Goal: Information Seeking & Learning: Learn about a topic

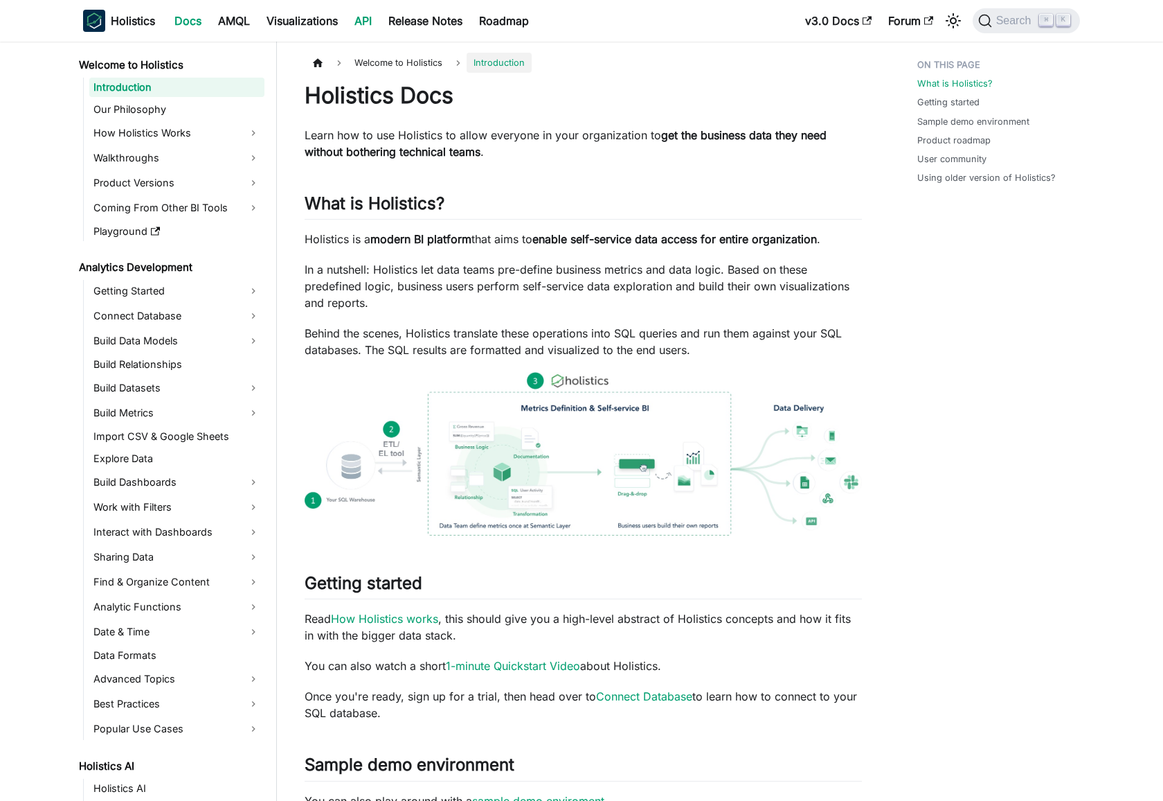
click at [366, 14] on link "API" at bounding box center [363, 21] width 34 height 22
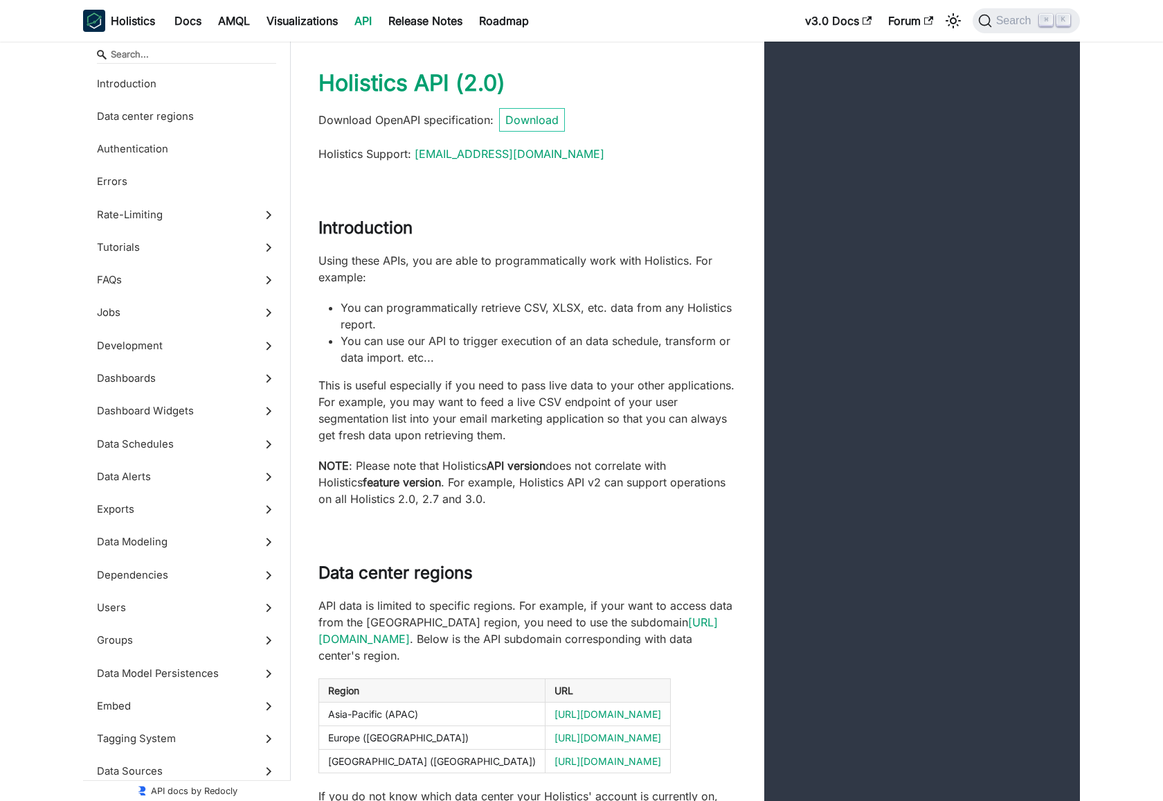
click at [375, 21] on link "API" at bounding box center [363, 21] width 34 height 22
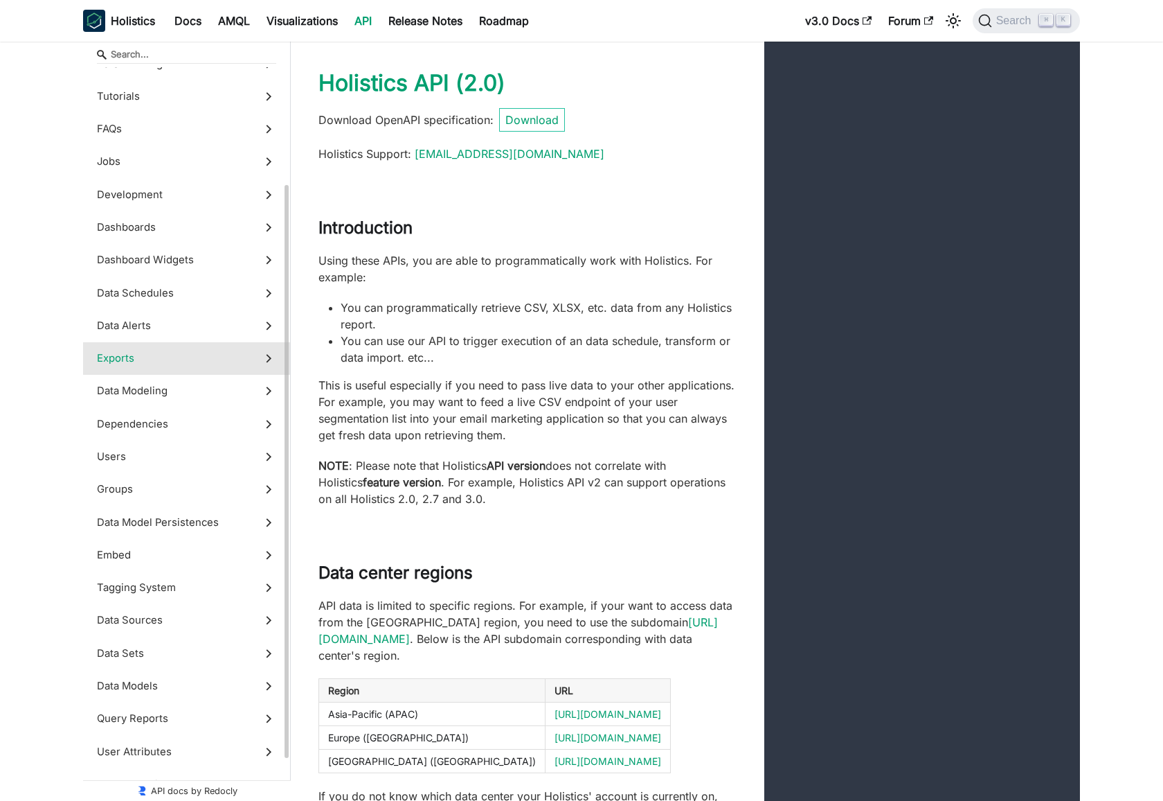
scroll to position [205, 0]
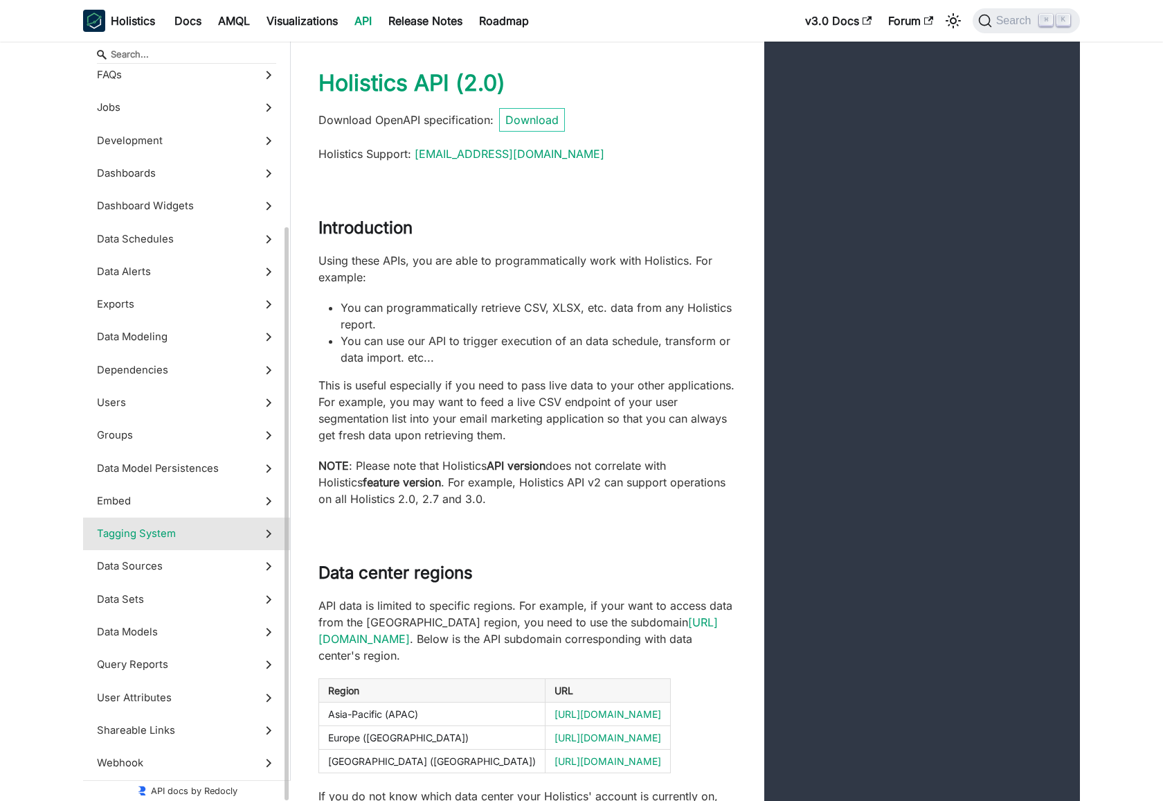
click at [214, 534] on span "Tagging System" at bounding box center [173, 533] width 153 height 15
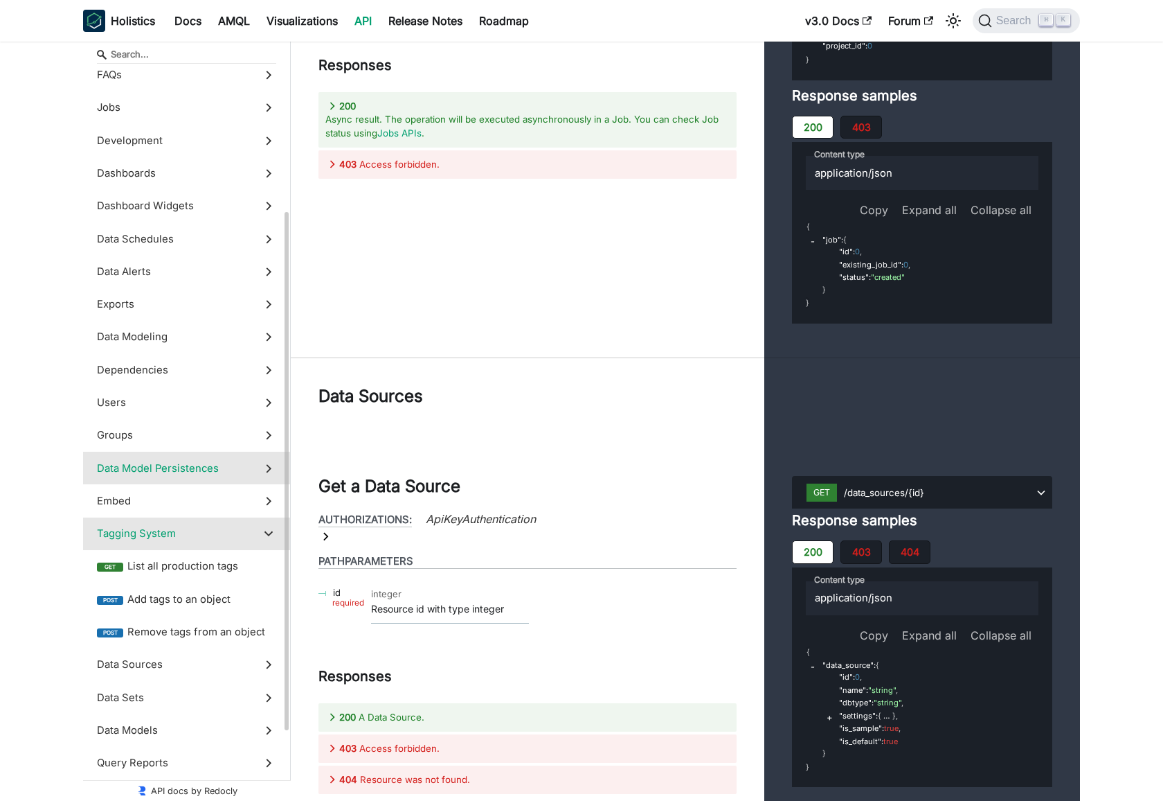
scroll to position [303, 0]
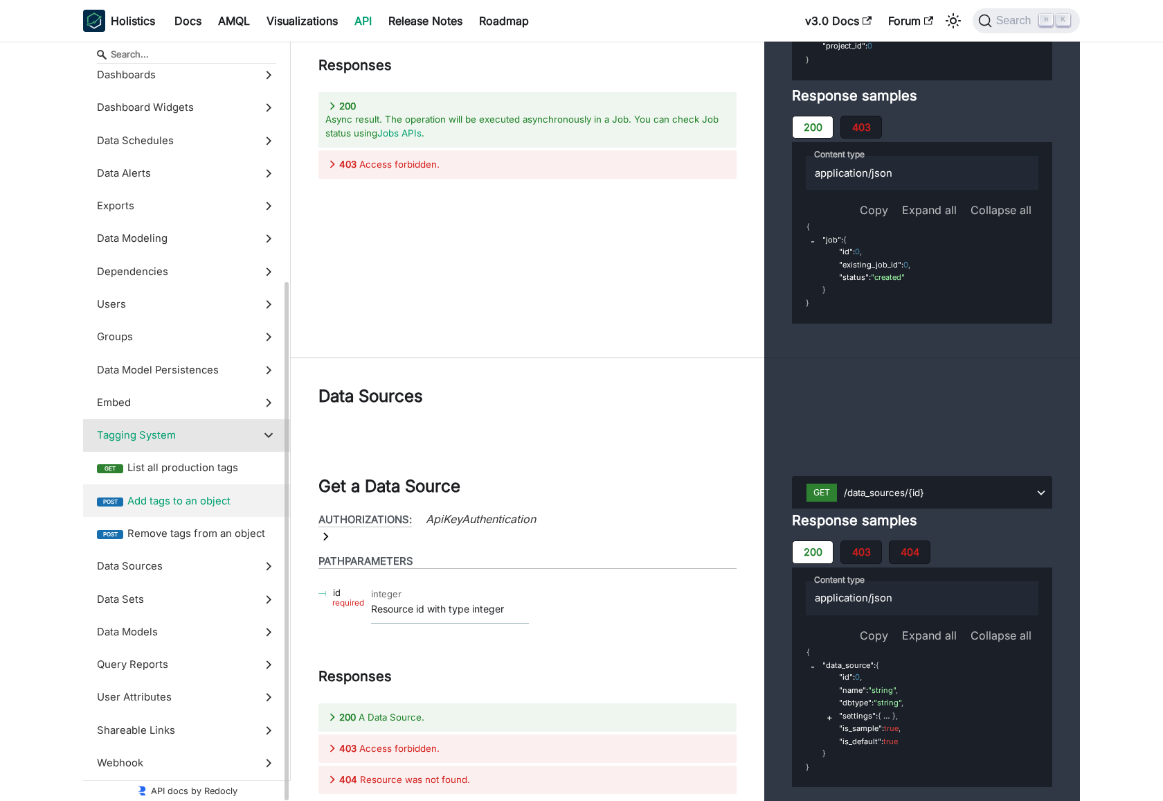
click at [211, 499] on span "Add tags to an object" at bounding box center [201, 500] width 149 height 15
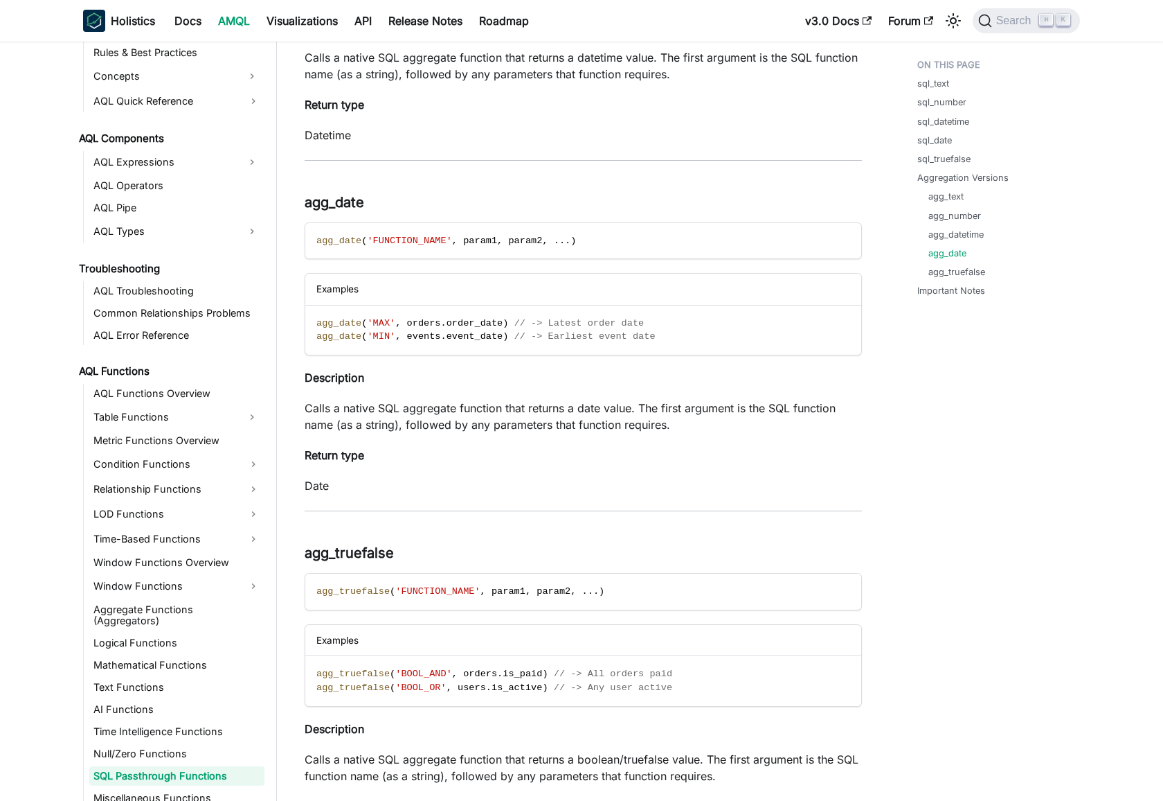
scroll to position [3705, 0]
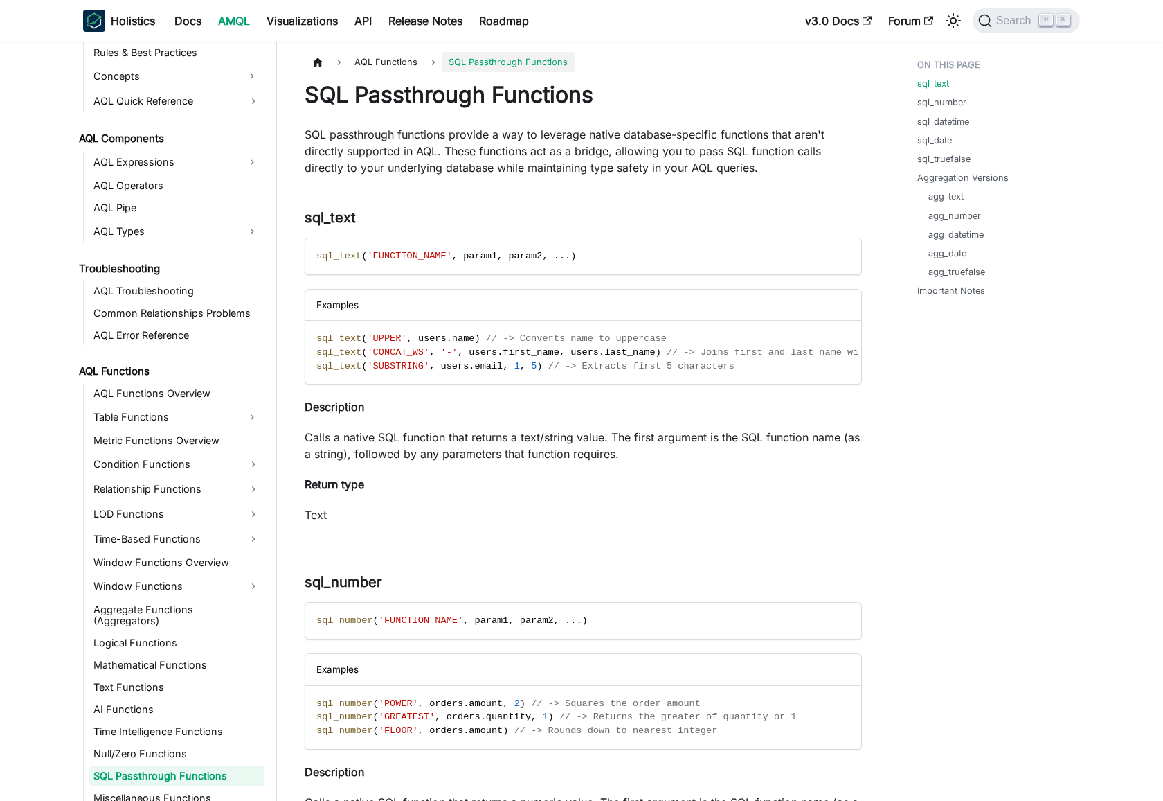
scroll to position [0, 0]
click at [924, 104] on link "sql_number" at bounding box center [944, 102] width 49 height 13
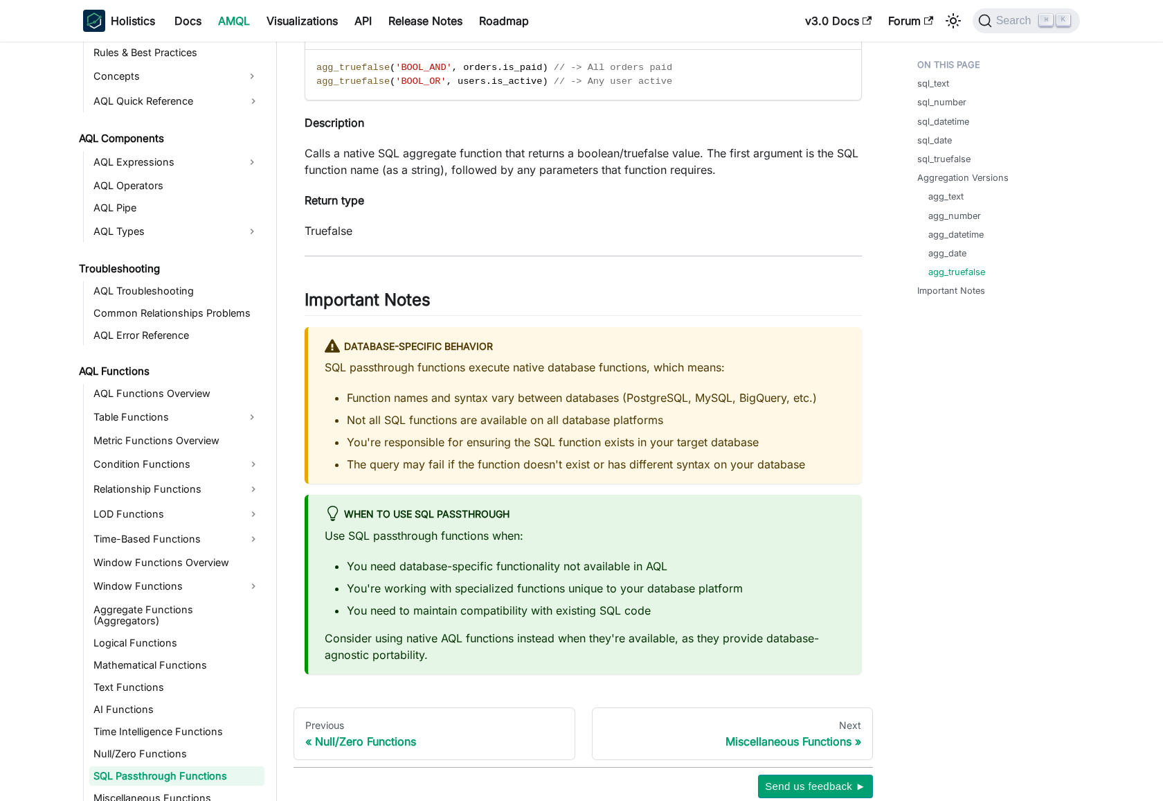
scroll to position [3686, 0]
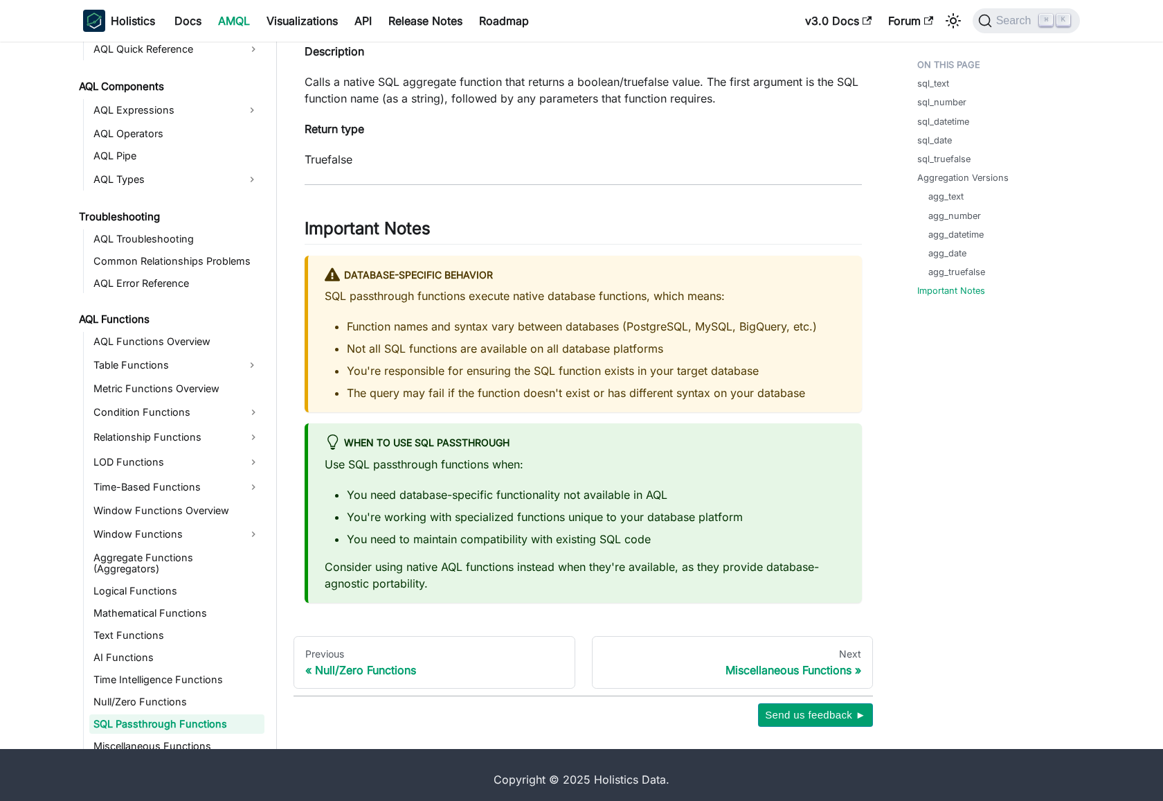
click at [563, 304] on p "SQL passthrough functions execute native database functions, which means:" at bounding box center [585, 295] width 521 height 17
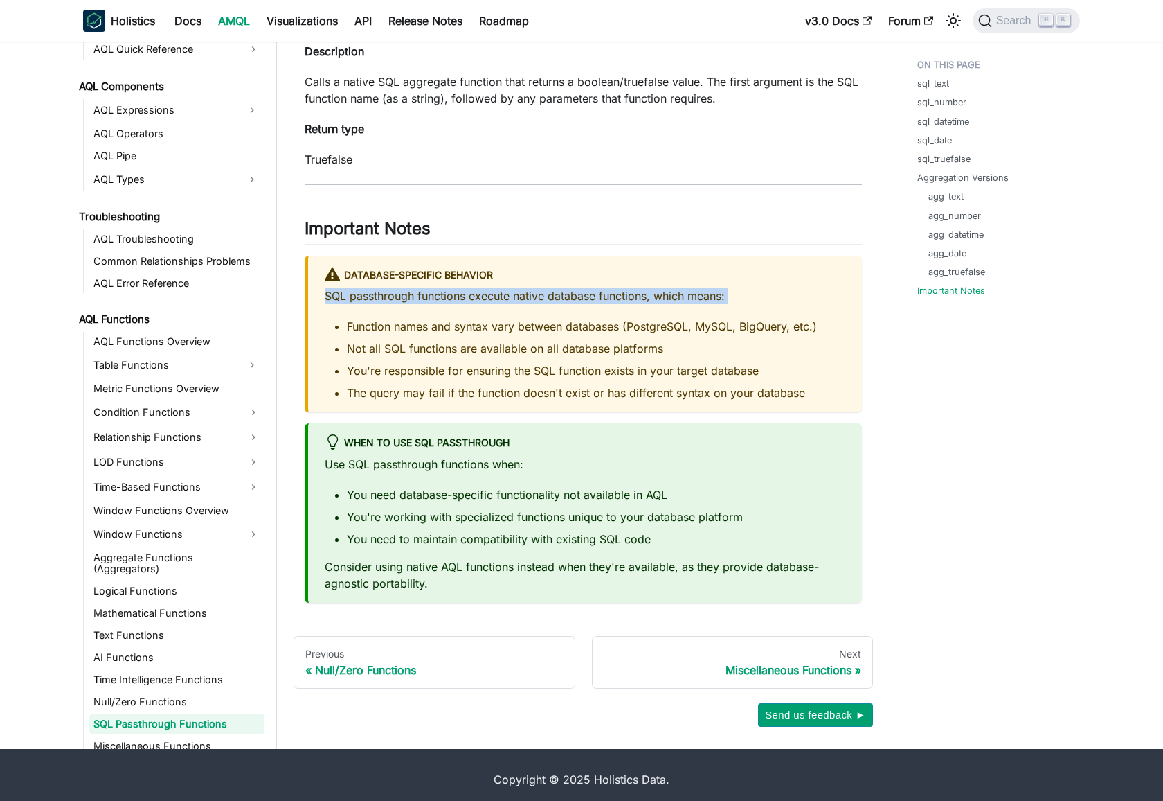
click at [563, 304] on p "SQL passthrough functions execute native database functions, which means:" at bounding box center [585, 295] width 521 height 17
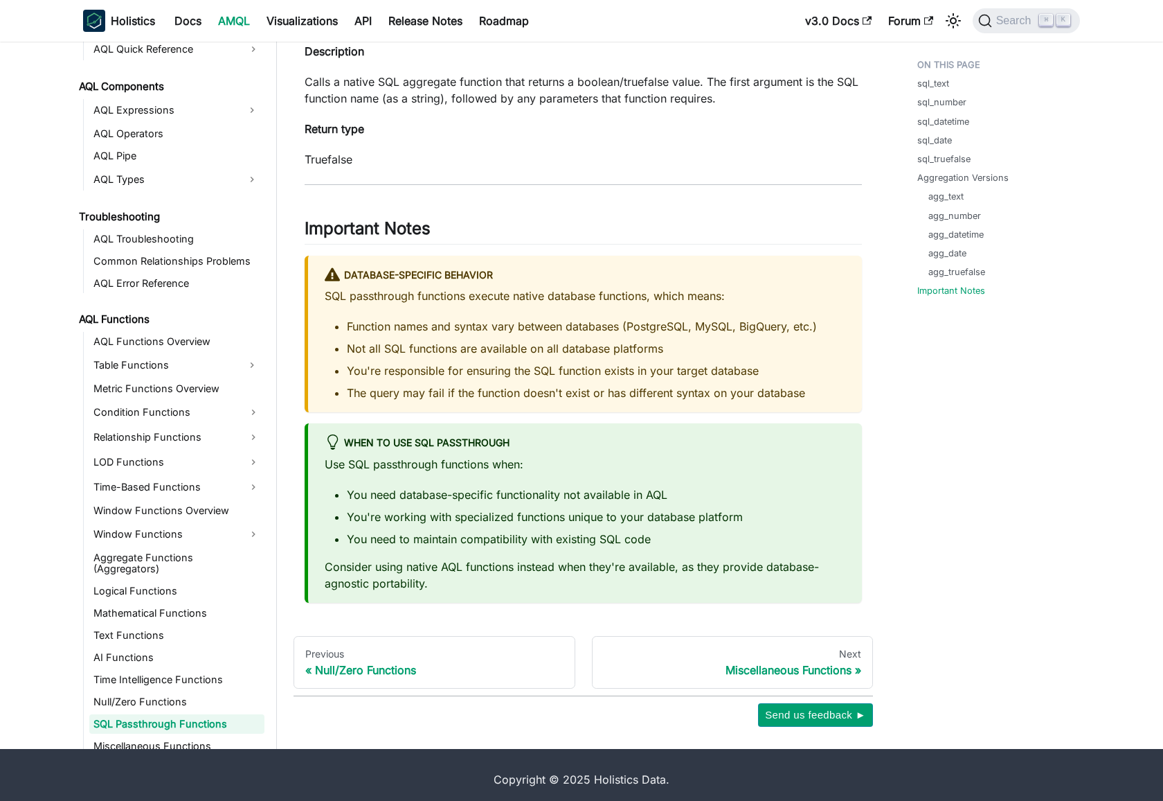
click at [359, 334] on li "Function names and syntax vary between databases (PostgreSQL, MySQL, BigQuery, …" at bounding box center [596, 326] width 499 height 17
drag, startPoint x: 366, startPoint y: 338, endPoint x: 782, endPoint y: 343, distance: 415.6
click at [814, 334] on li "Function names and syntax vary between databases (PostgreSQL, MySQL, BigQuery, …" at bounding box center [596, 326] width 499 height 17
click at [375, 356] on li "Not all SQL functions are available on all database platforms" at bounding box center [596, 348] width 499 height 17
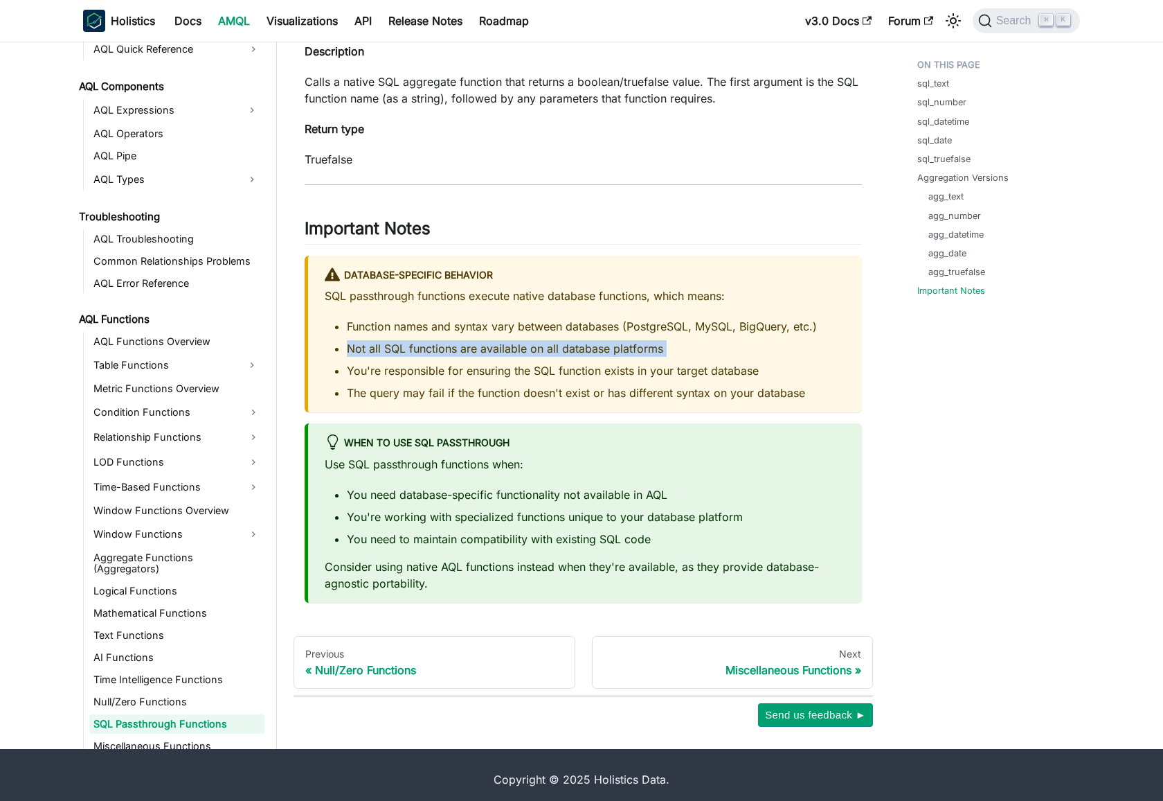
click at [375, 356] on li "Not all SQL functions are available on all database platforms" at bounding box center [596, 348] width 499 height 17
click at [539, 379] on li "You're responsible for ensuring the SQL function exists in your target database" at bounding box center [596, 370] width 499 height 17
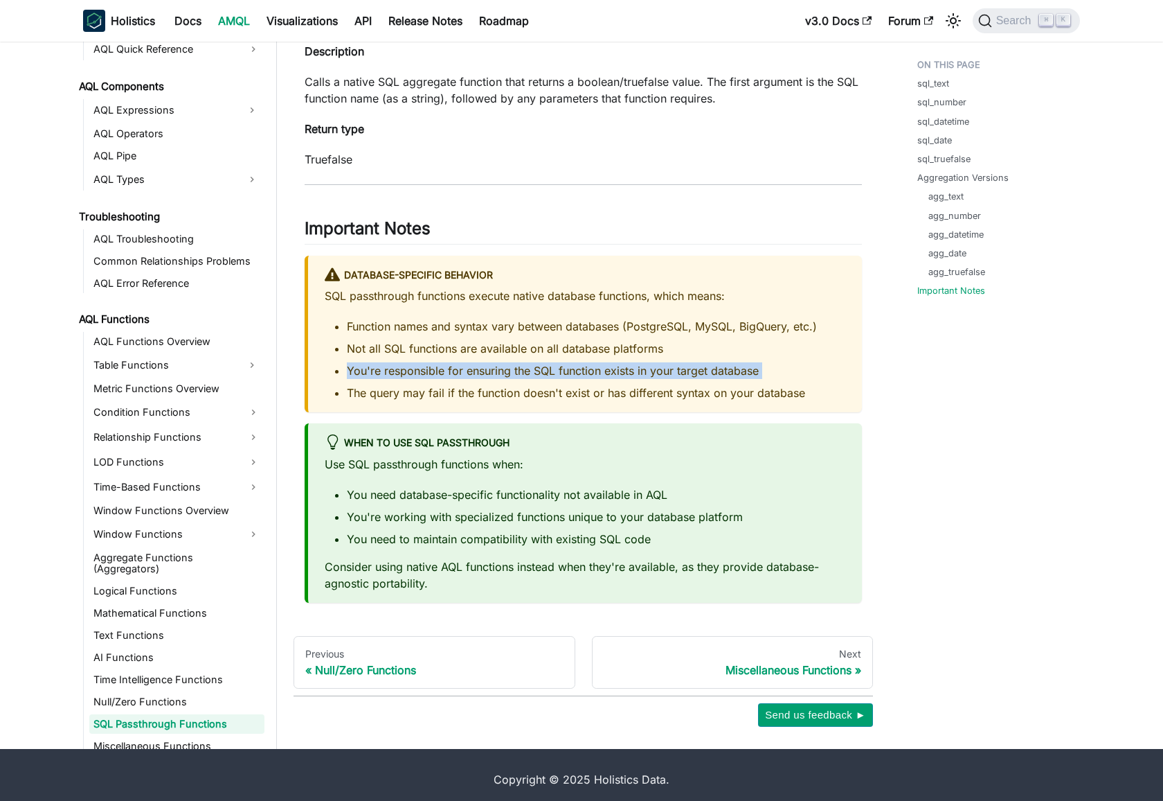
click at [539, 379] on li "You're responsible for ensuring the SQL function exists in your target database" at bounding box center [596, 370] width 499 height 17
click at [645, 379] on li "You're responsible for ensuring the SQL function exists in your target database" at bounding box center [596, 370] width 499 height 17
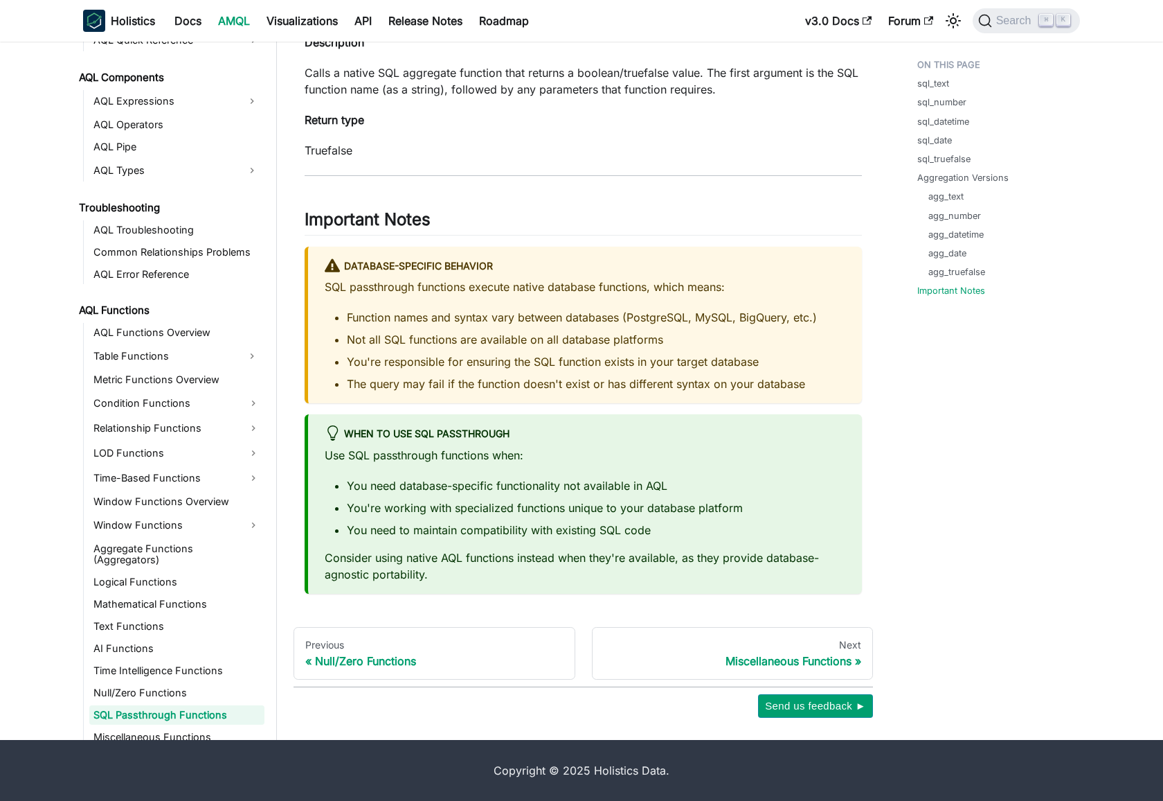
scroll to position [3705, 0]
click at [361, 485] on li "You need database-specific functionality not available in AQL" at bounding box center [596, 485] width 499 height 17
drag, startPoint x: 361, startPoint y: 485, endPoint x: 670, endPoint y: 487, distance: 309.6
click at [672, 487] on li "You need database-specific functionality not available in AQL" at bounding box center [596, 485] width 499 height 17
click at [346, 508] on ul "You need database-specific functionality not available in AQL You're working wi…" at bounding box center [585, 507] width 521 height 61
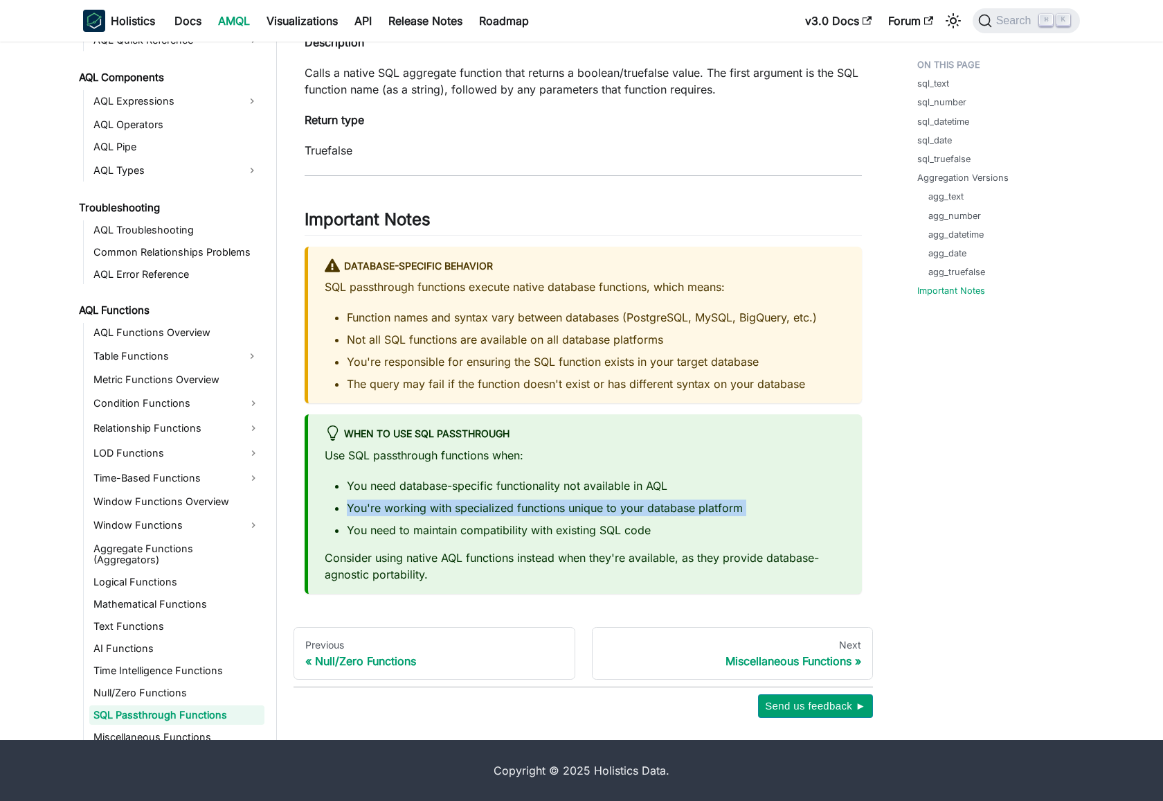
drag, startPoint x: 513, startPoint y: 512, endPoint x: 720, endPoint y: 517, distance: 206.4
click at [720, 517] on ul "You need database-specific functionality not available in AQL You're working wi…" at bounding box center [585, 507] width 521 height 61
click at [330, 548] on div "Use SQL passthrough functions when: You need database-specific functionality no…" at bounding box center [585, 515] width 521 height 136
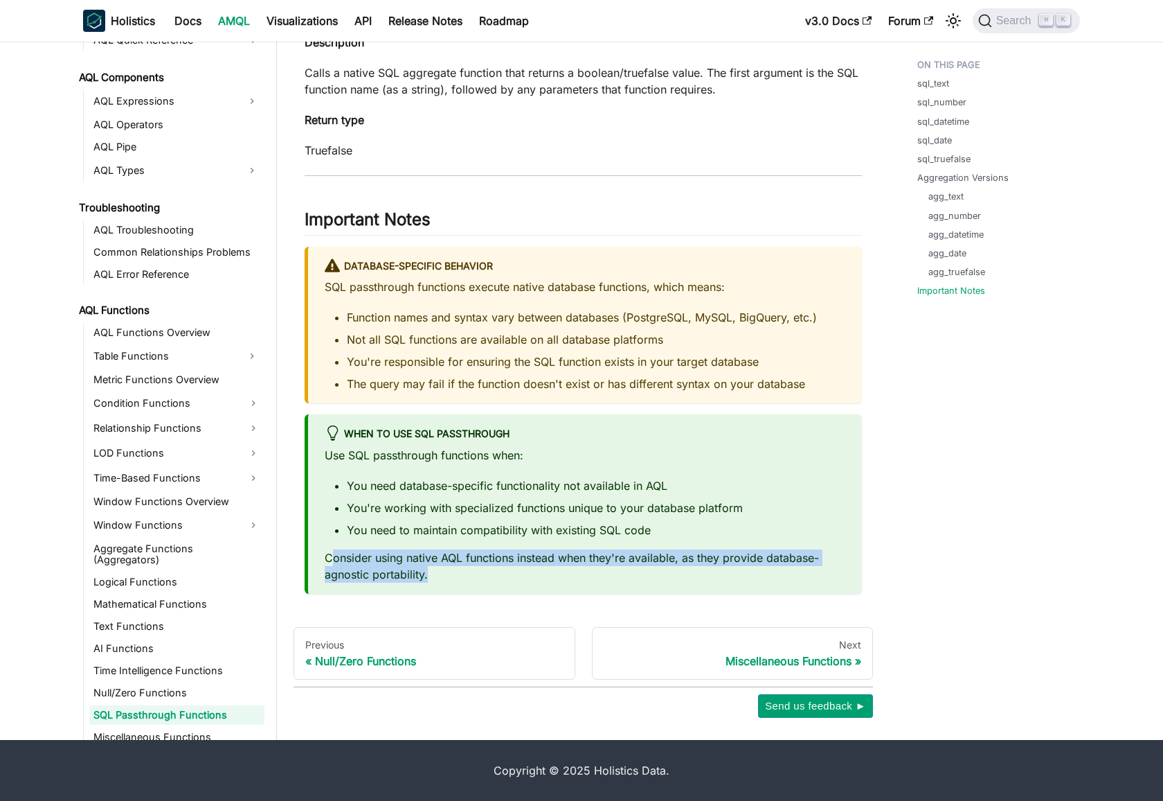
drag, startPoint x: 347, startPoint y: 554, endPoint x: 488, endPoint y: 543, distance: 141.0
click at [461, 575] on p "Consider using native AQL functions instead when they're available, as they pro…" at bounding box center [585, 565] width 521 height 33
click at [507, 519] on ul "You need database-specific functionality not available in AQL You're working wi…" at bounding box center [585, 507] width 521 height 61
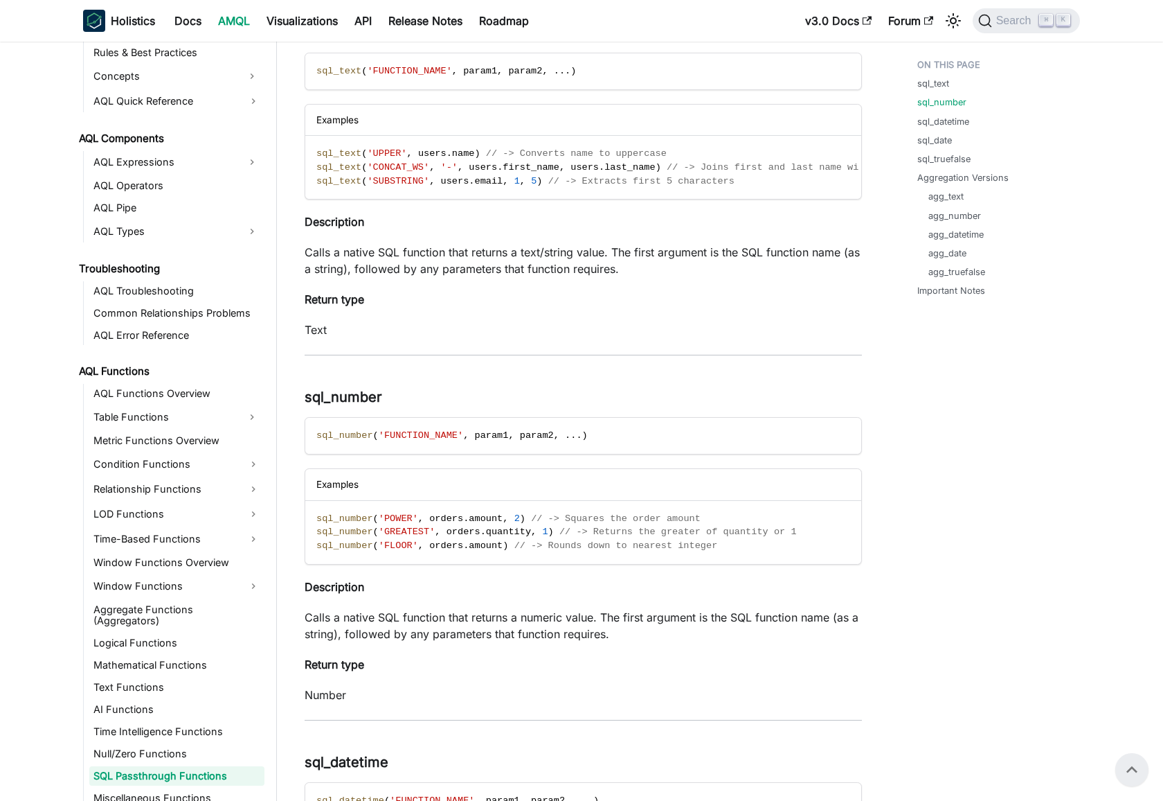
scroll to position [0, 0]
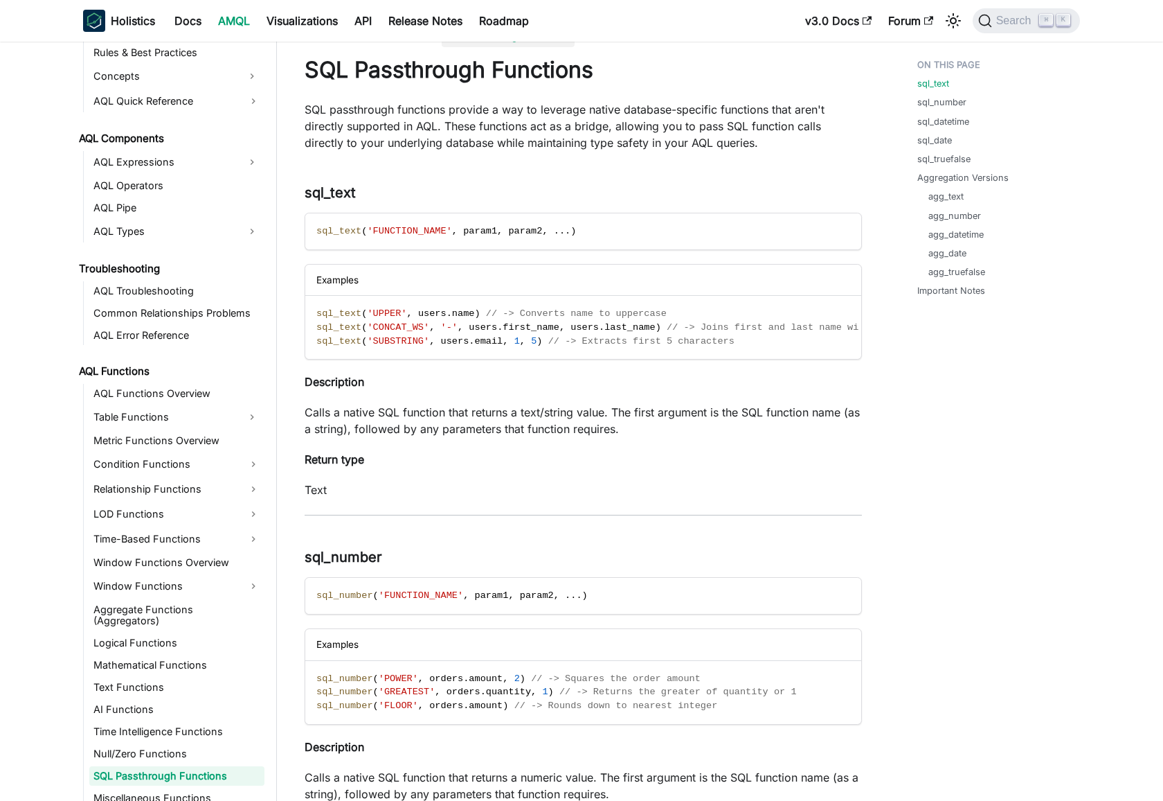
scroll to position [151, 0]
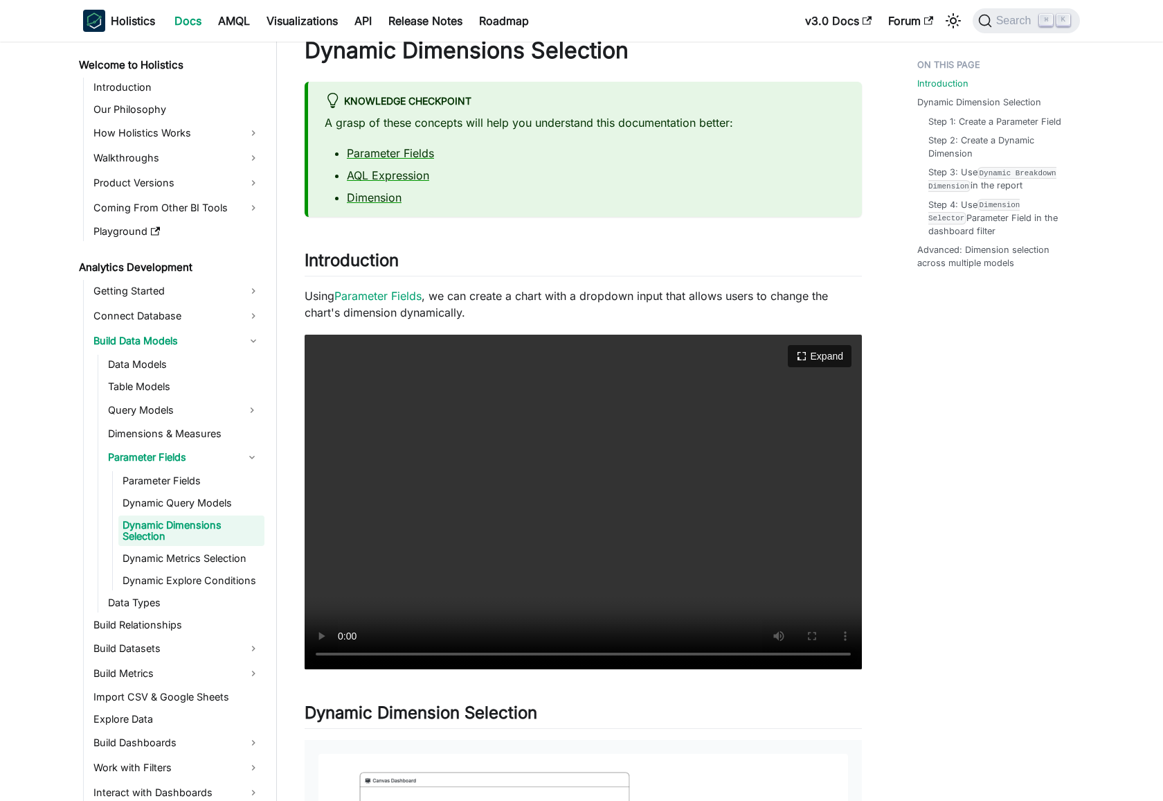
scroll to position [151, 0]
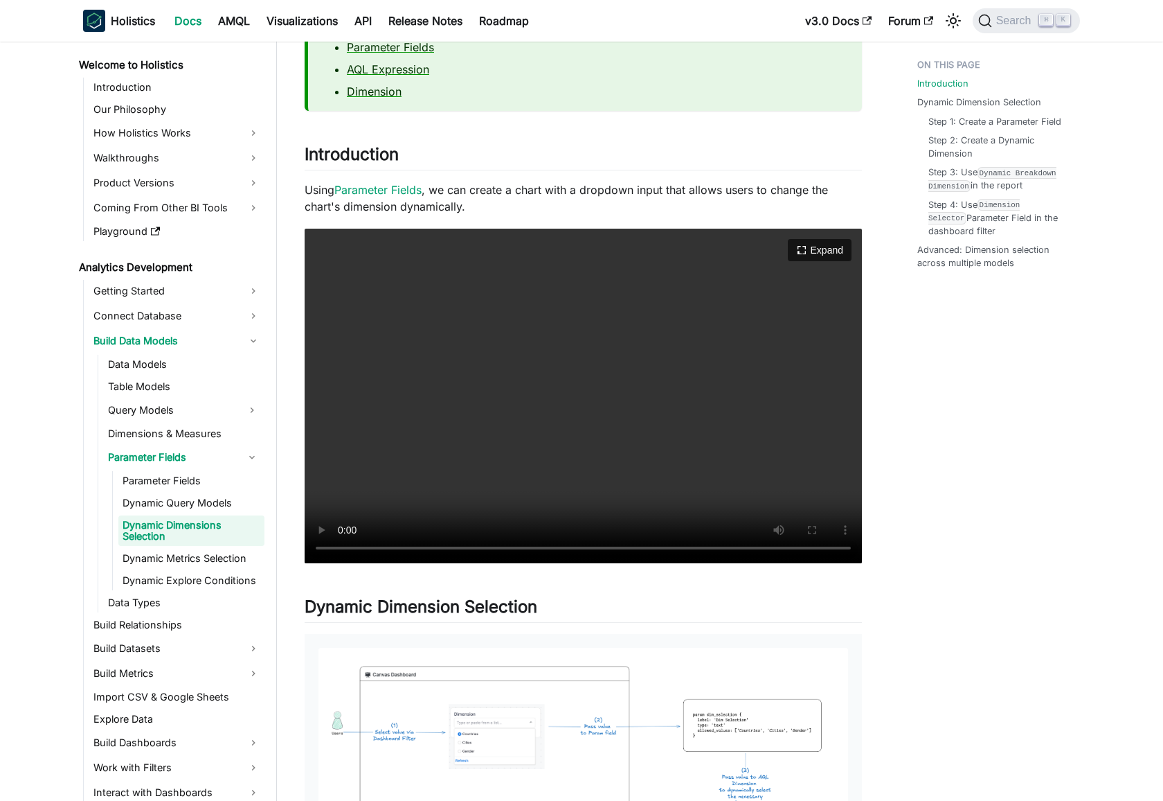
click at [595, 397] on video "Your browser does not support embedding video, but you can download it ." at bounding box center [583, 396] width 557 height 334
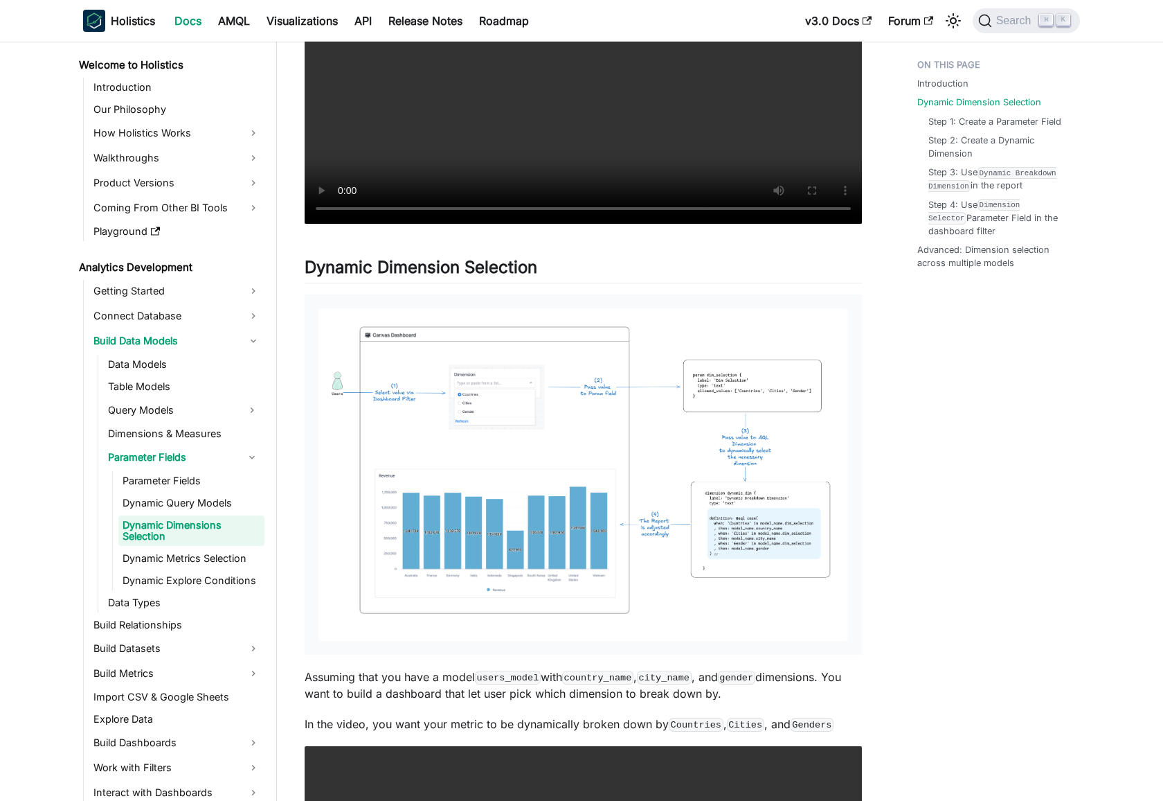
scroll to position [563, 0]
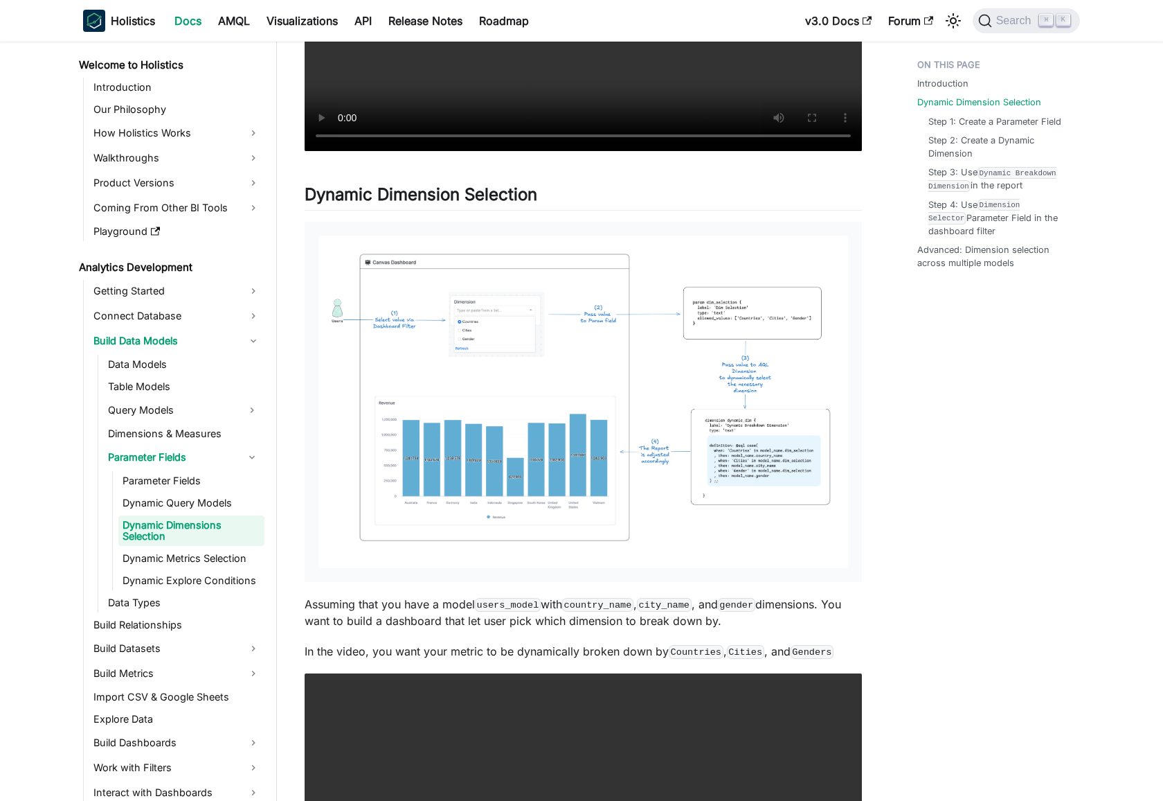
click at [604, 446] on img at bounding box center [584, 401] width 530 height 332
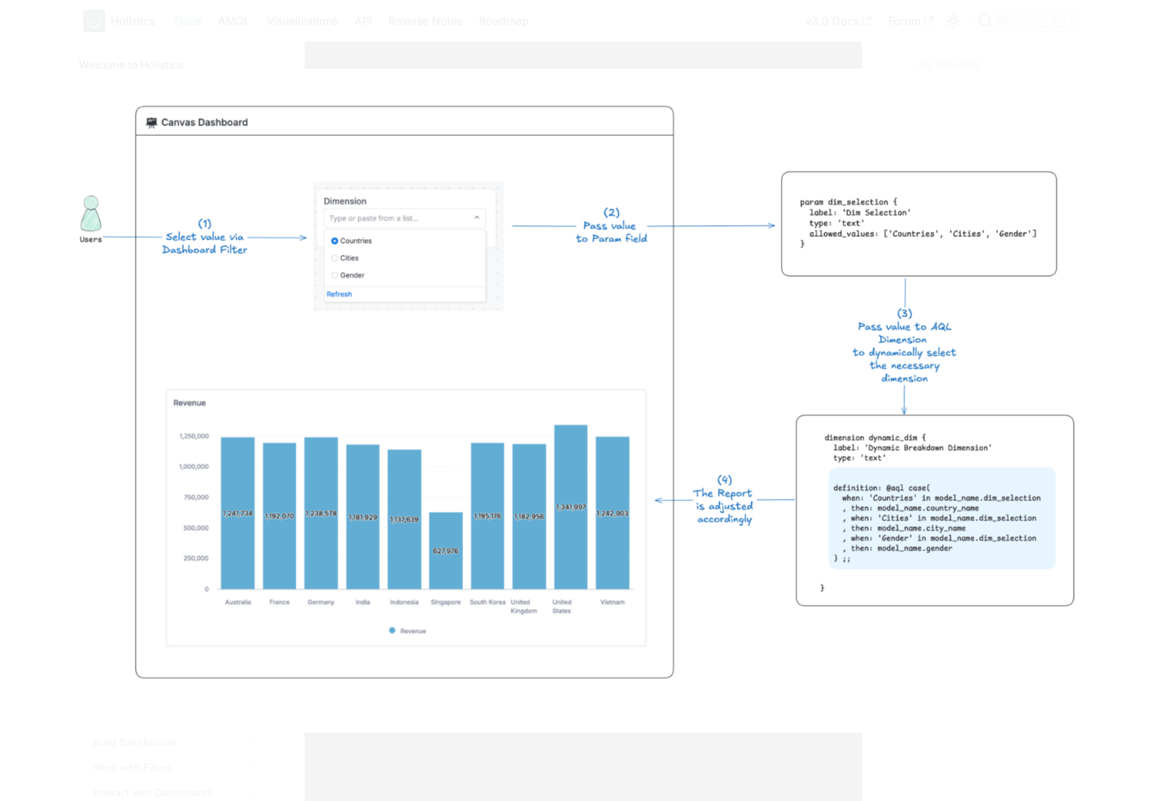
click at [574, 364] on img at bounding box center [582, 400] width 1058 height 663
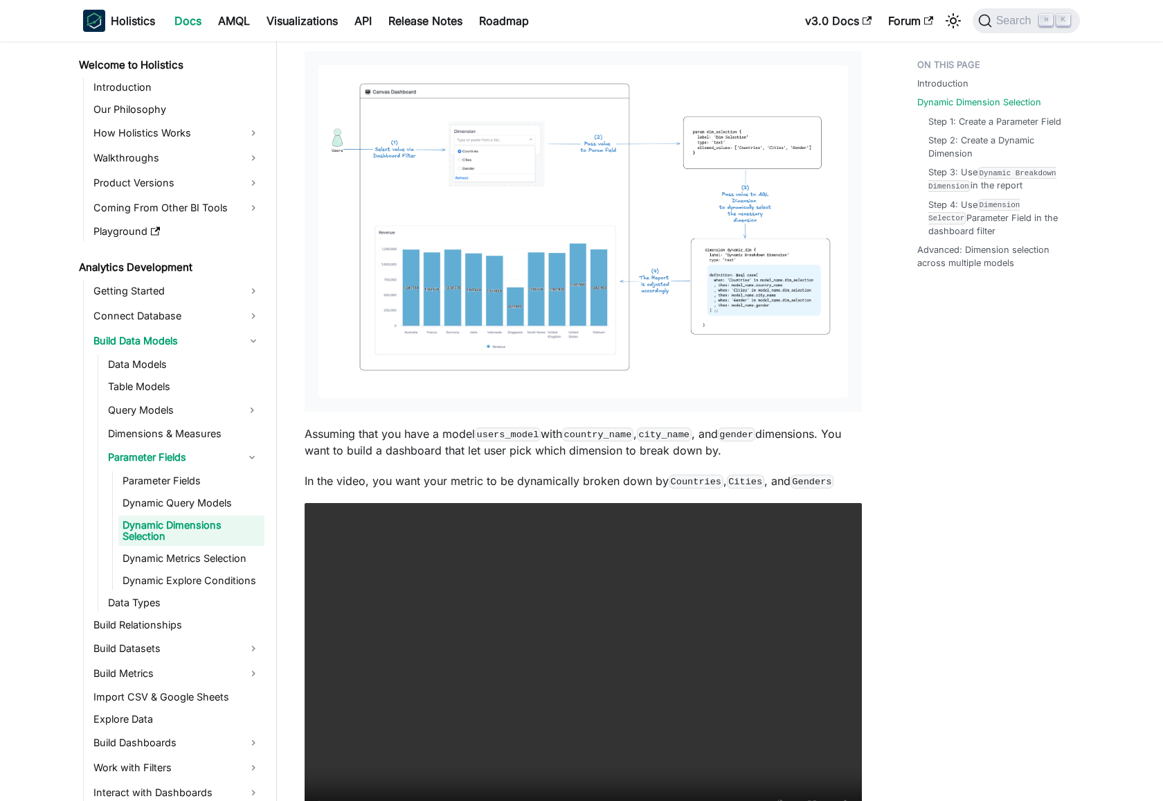
scroll to position [789, 0]
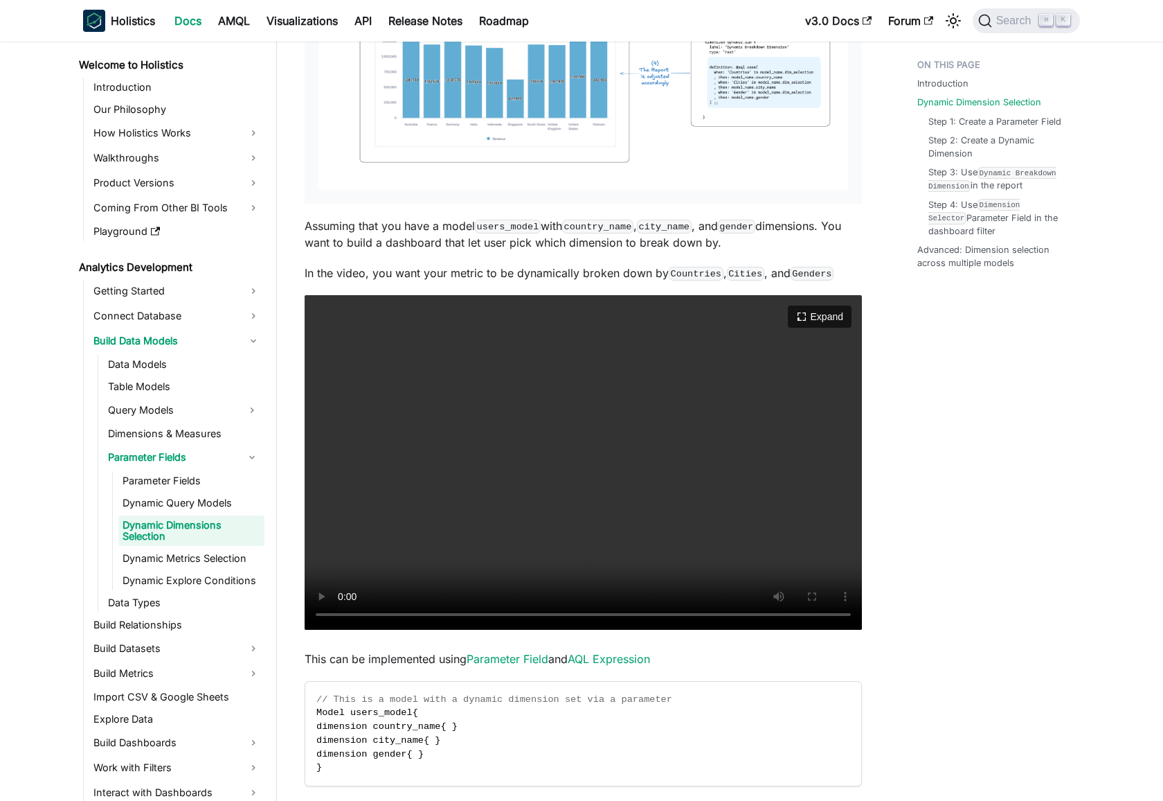
click at [604, 463] on video "Your browser does not support embedding video, but you can download it ." at bounding box center [583, 462] width 557 height 334
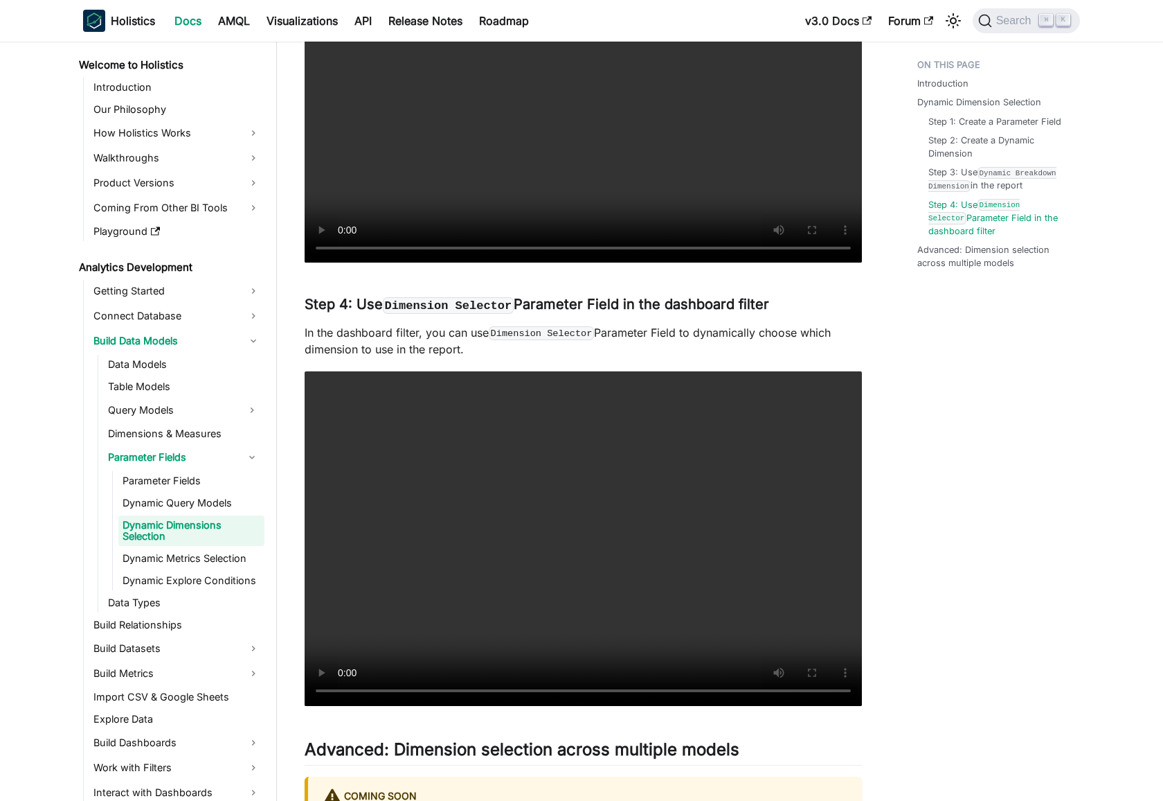
scroll to position [2938, 0]
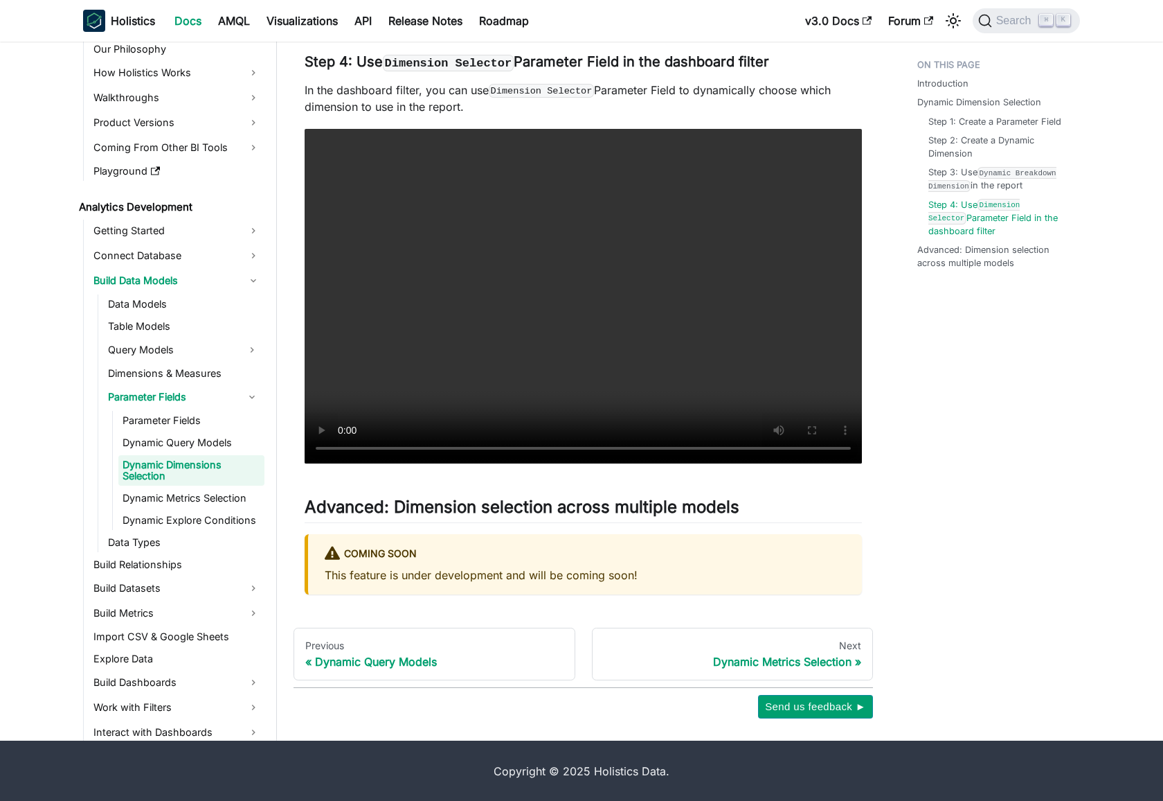
click at [345, 578] on p "This feature is under development and will be coming soon!" at bounding box center [585, 574] width 521 height 17
drag, startPoint x: 345, startPoint y: 578, endPoint x: 598, endPoint y: 571, distance: 252.9
click at [638, 571] on p "This feature is under development and will be coming soon!" at bounding box center [585, 574] width 521 height 17
click at [516, 572] on p "This feature is under development and will be coming soon!" at bounding box center [585, 574] width 521 height 17
click at [588, 571] on p "This feature is under development and will be coming soon!" at bounding box center [585, 574] width 521 height 17
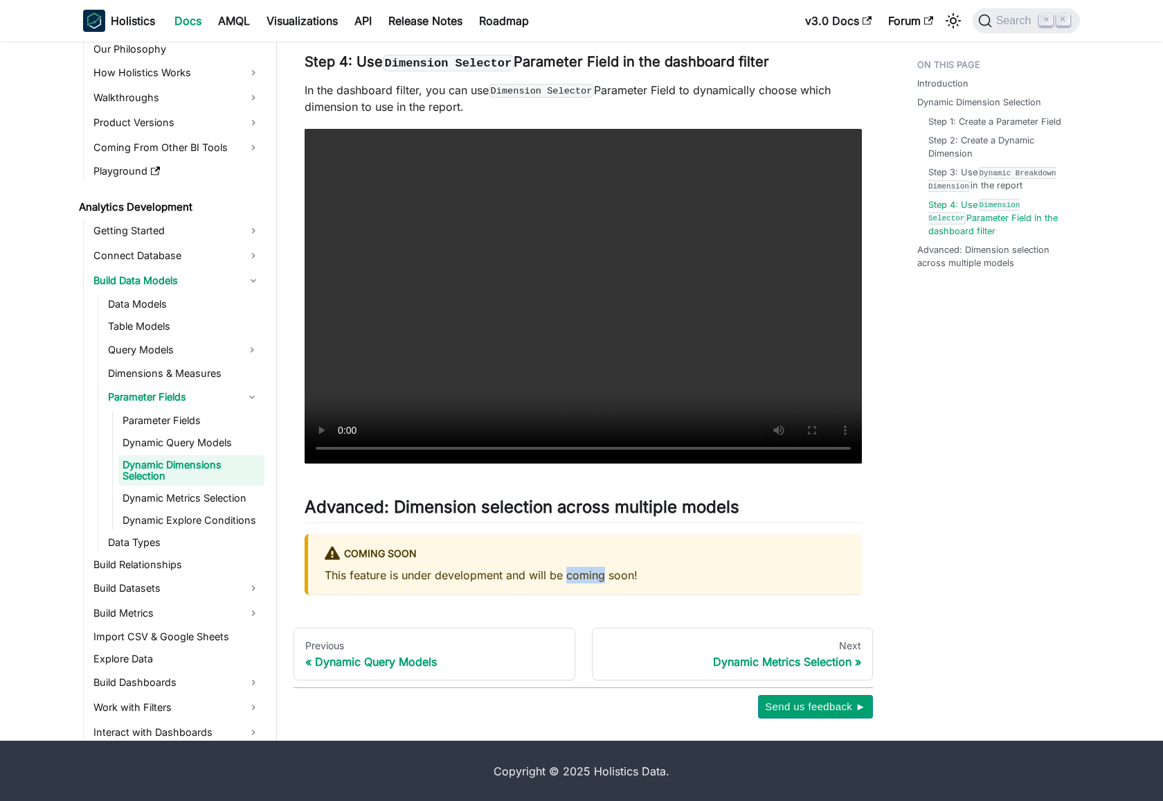
click at [588, 571] on p "This feature is under development and will be coming soon!" at bounding box center [585, 574] width 521 height 17
click at [631, 575] on p "This feature is under development and will be coming soon!" at bounding box center [585, 574] width 521 height 17
click at [435, 510] on h2 "Advanced: Dimension selection across multiple models ​" at bounding box center [583, 510] width 557 height 26
drag, startPoint x: 435, startPoint y: 510, endPoint x: 681, endPoint y: 503, distance: 245.9
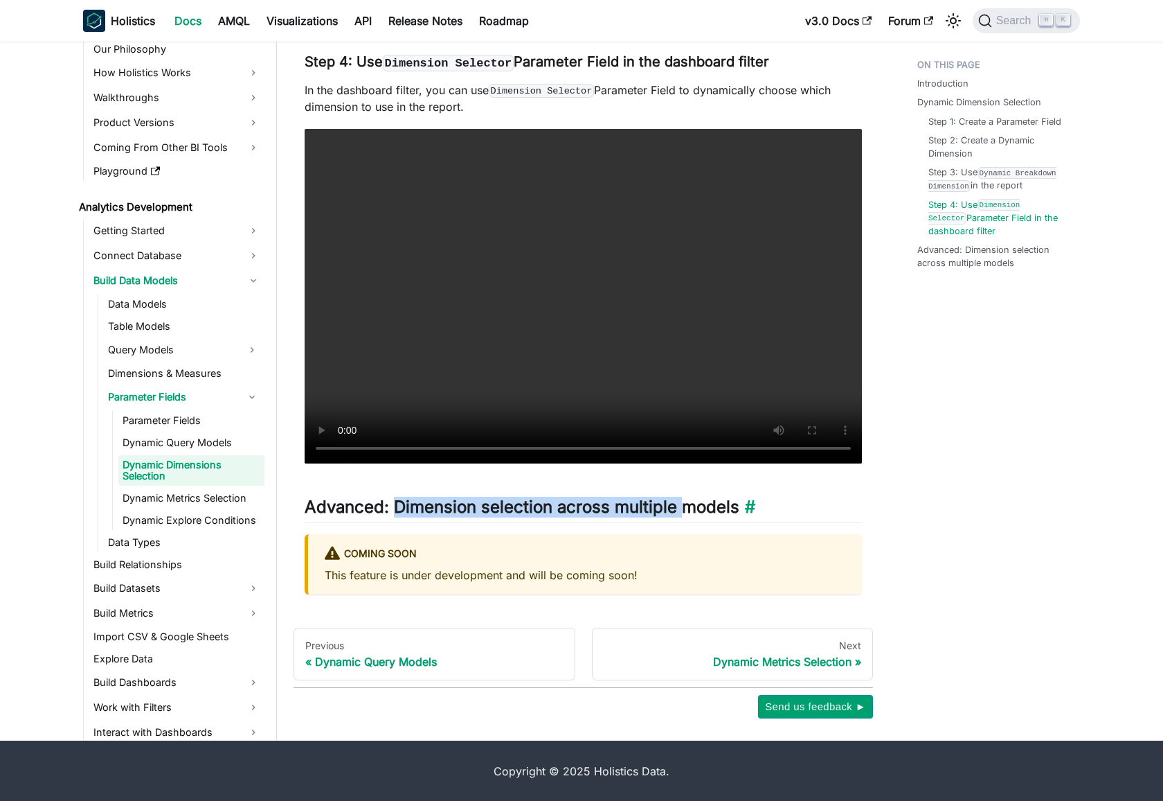
click at [681, 503] on h2 "Advanced: Dimension selection across multiple models ​" at bounding box center [583, 510] width 557 height 26
click at [600, 503] on h2 "Advanced: Dimension selection across multiple models ​" at bounding box center [583, 510] width 557 height 26
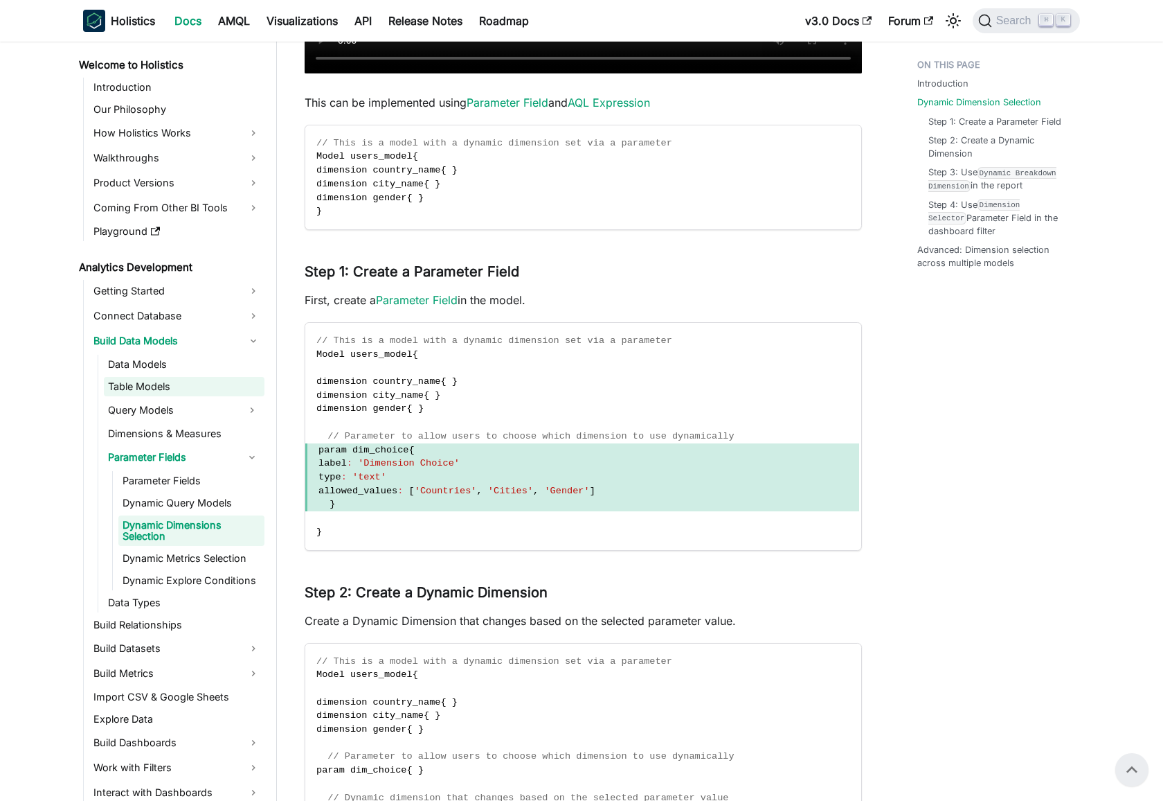
scroll to position [1271, 0]
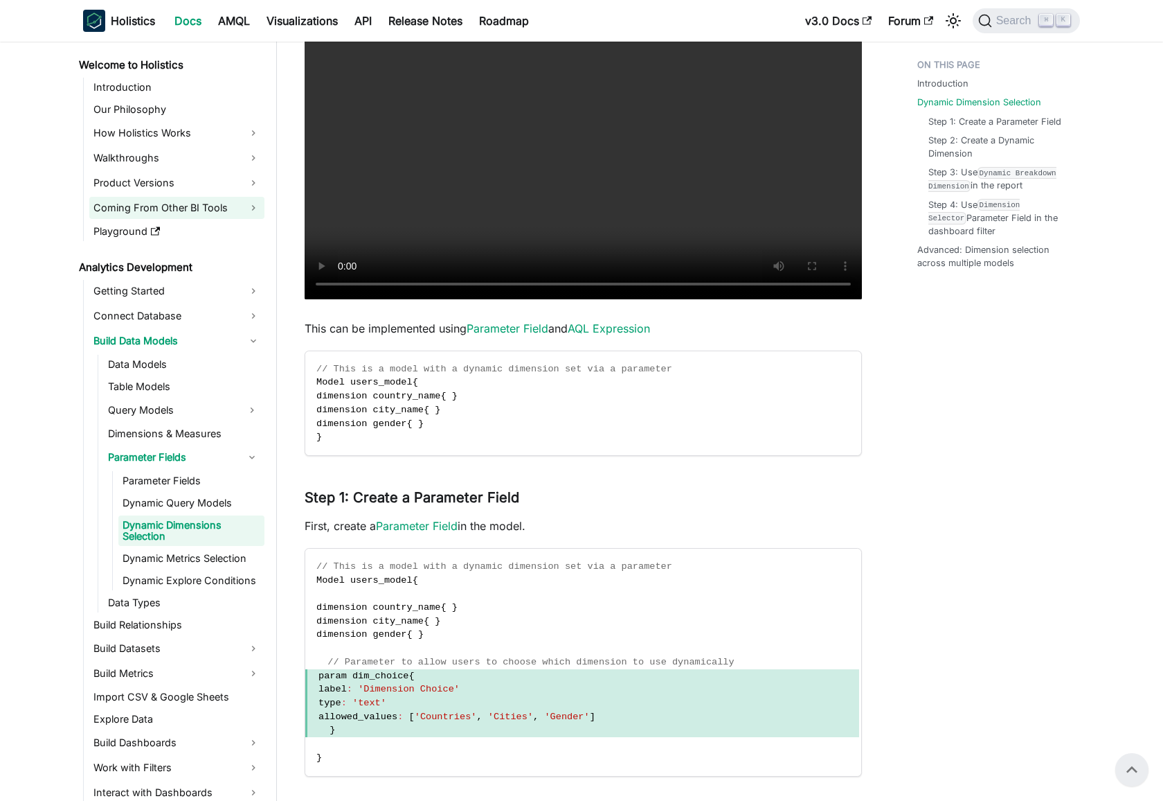
click at [194, 206] on link "Coming From Other BI Tools" at bounding box center [176, 208] width 175 height 22
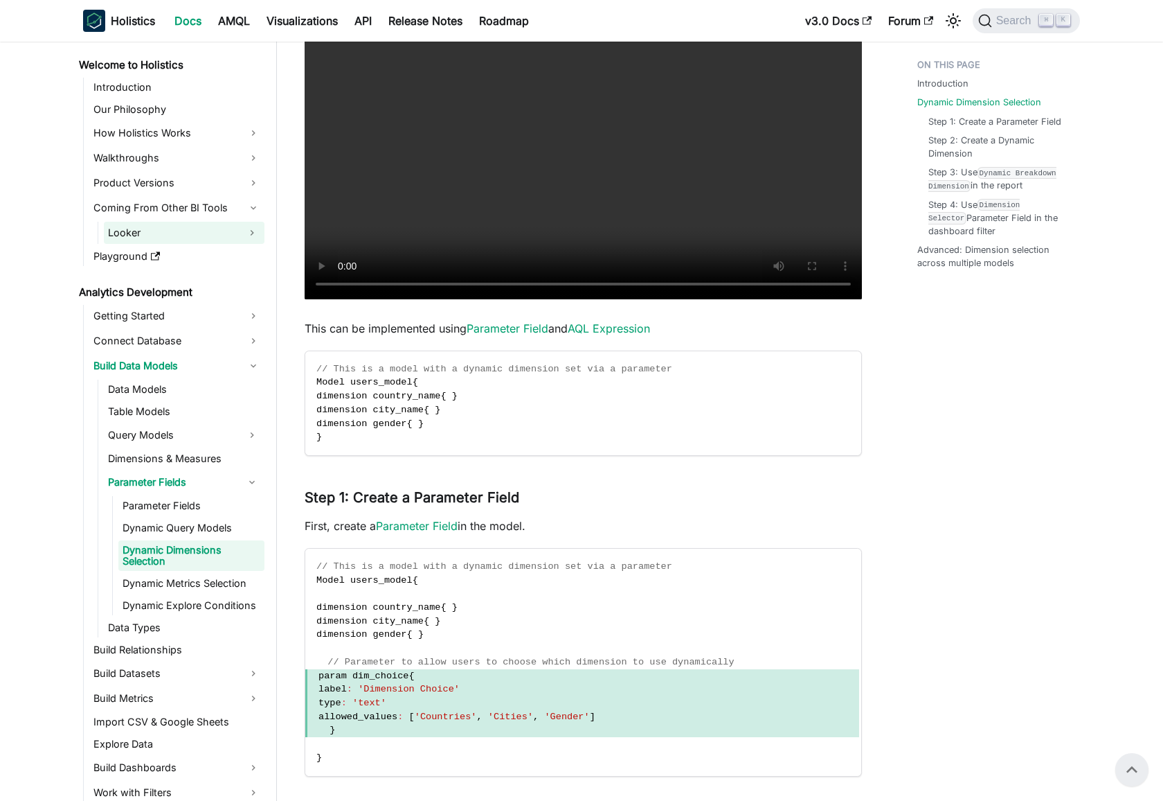
click at [213, 226] on link "Looker" at bounding box center [172, 233] width 136 height 22
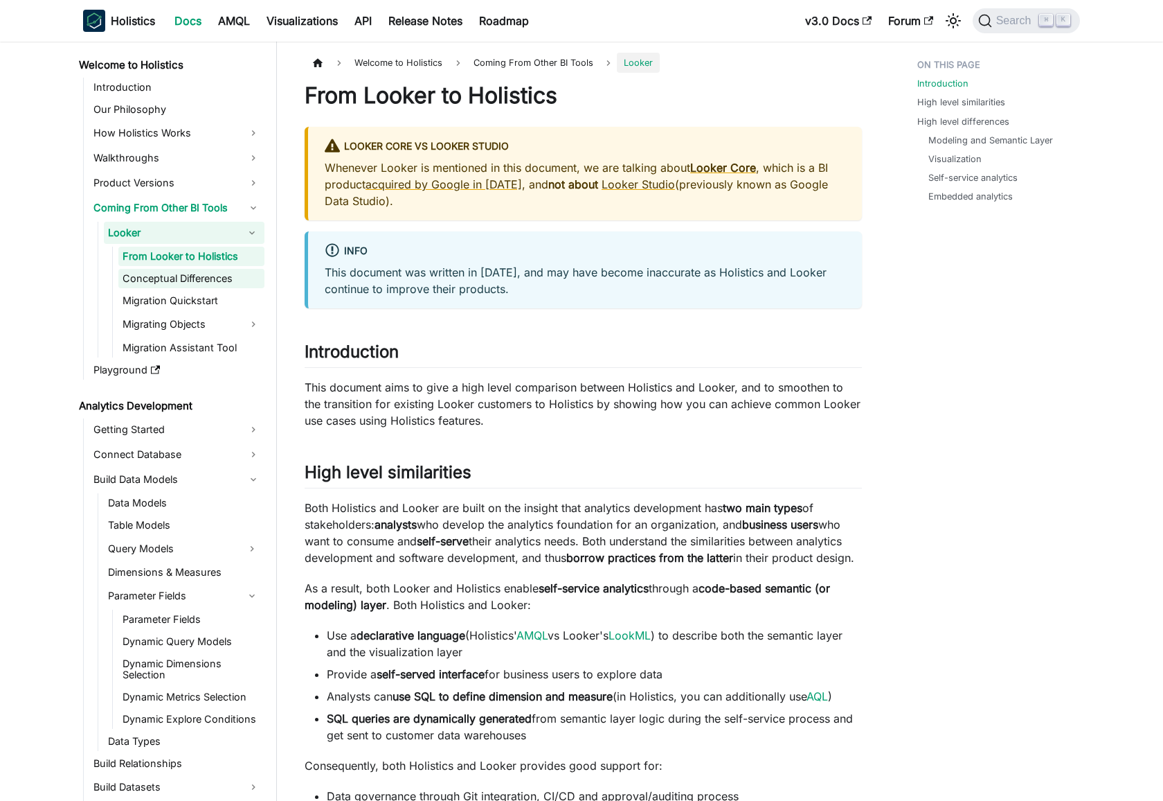
click at [193, 278] on link "Conceptual Differences" at bounding box center [191, 278] width 146 height 19
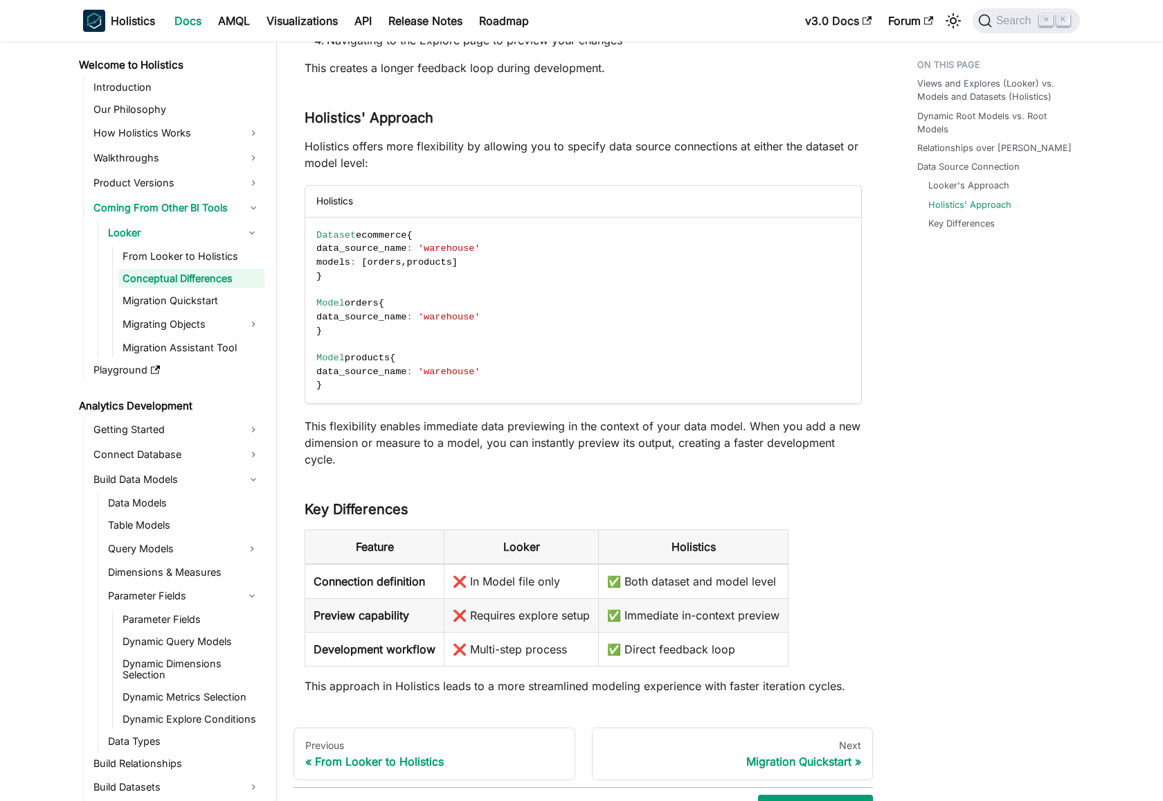
scroll to position [4512, 0]
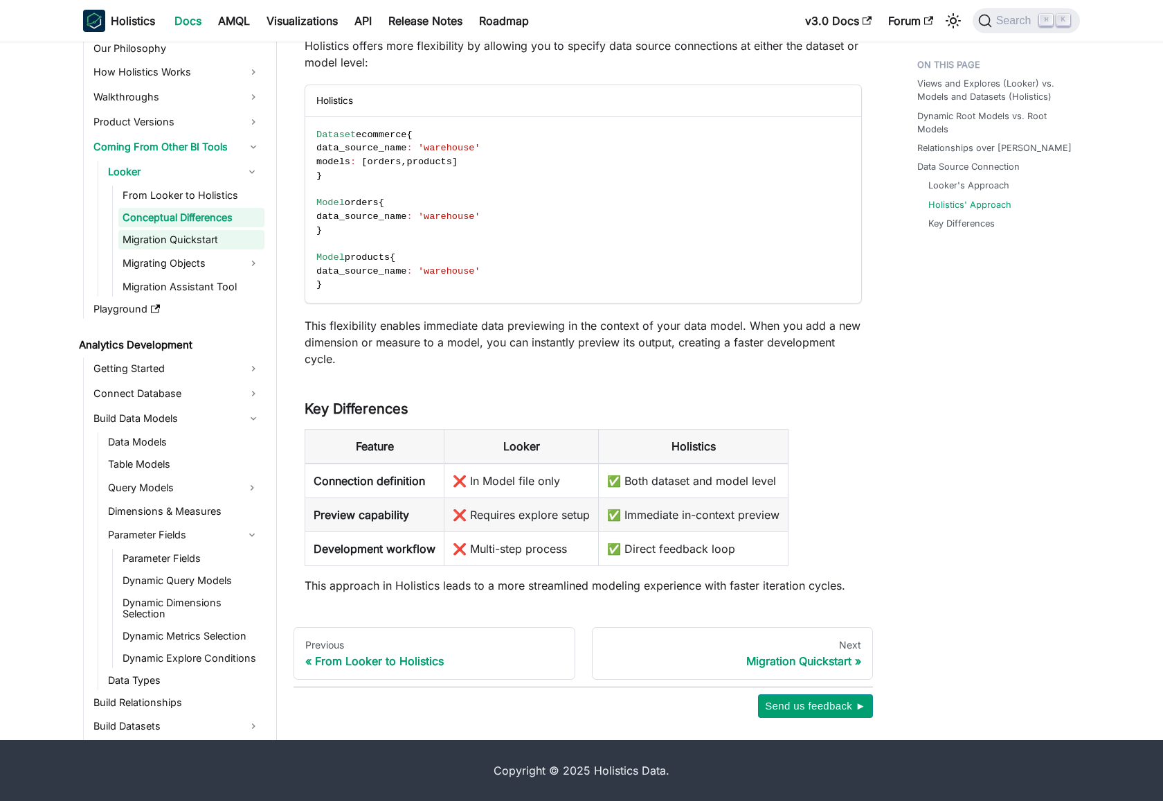
click at [202, 247] on link "Migration Quickstart" at bounding box center [191, 239] width 146 height 19
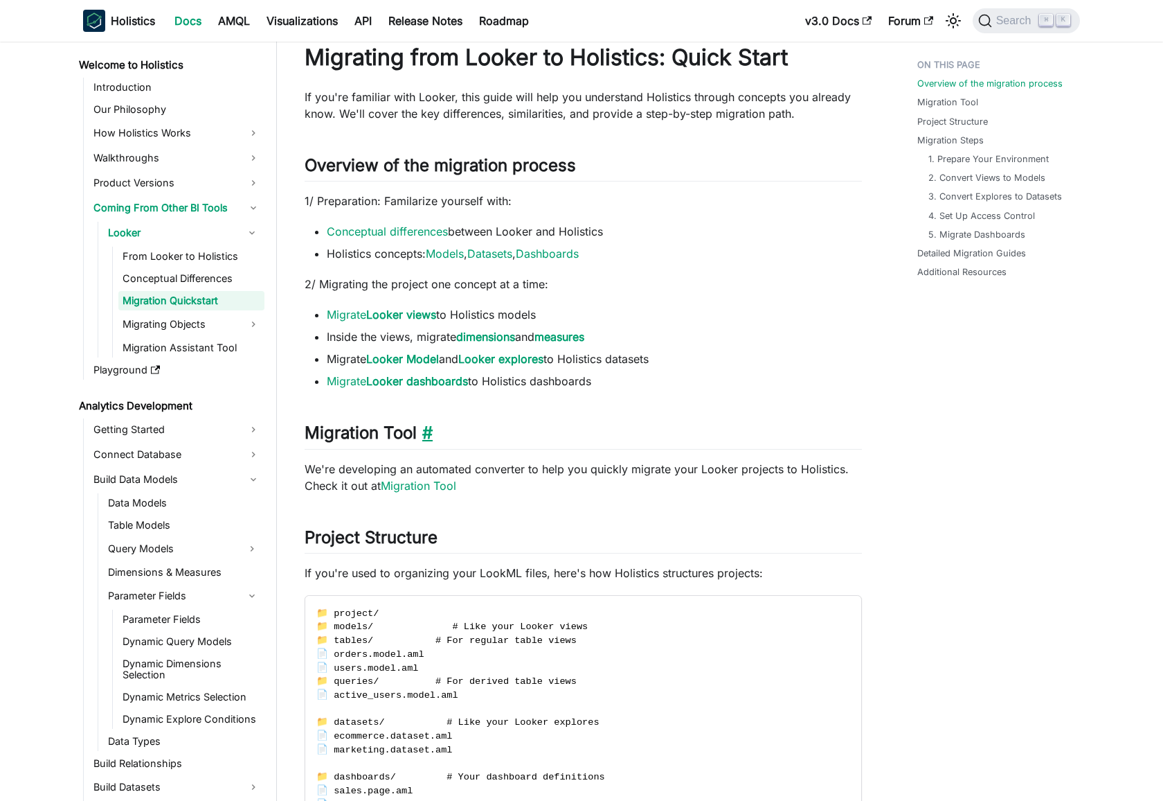
scroll to position [75, 0]
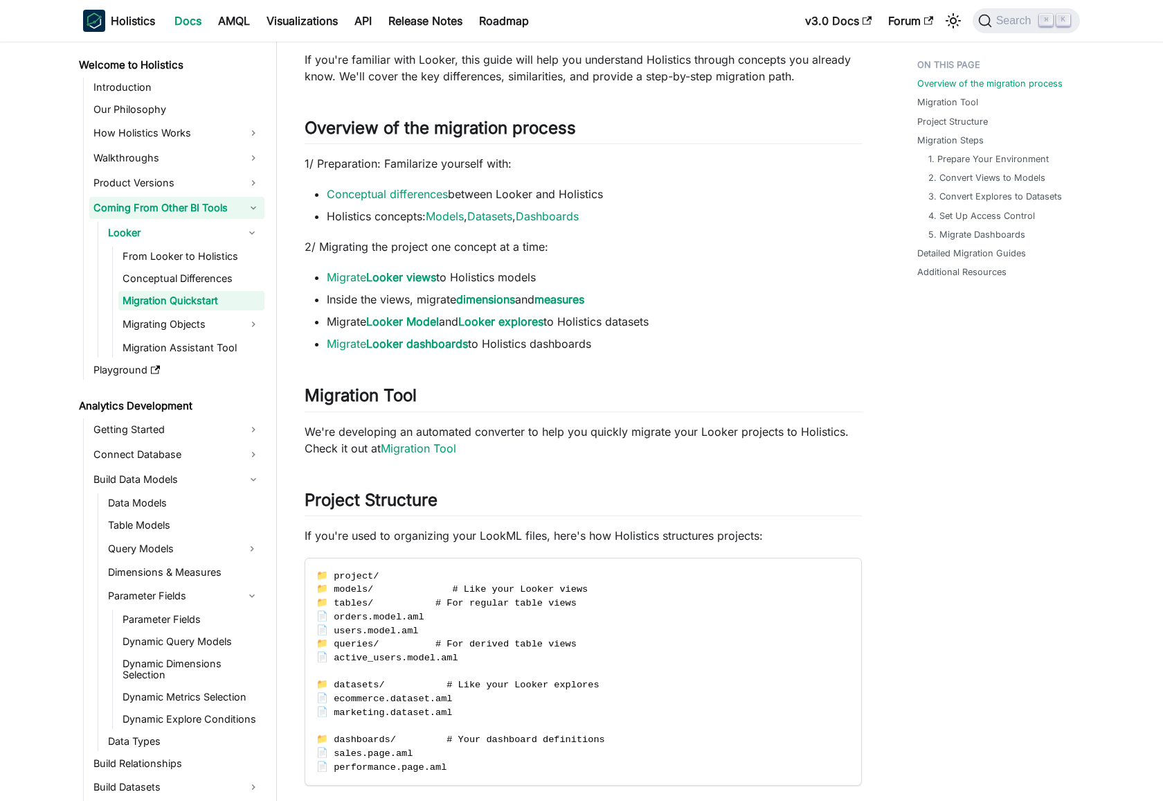
click at [238, 209] on link "Coming From Other BI Tools" at bounding box center [176, 208] width 175 height 22
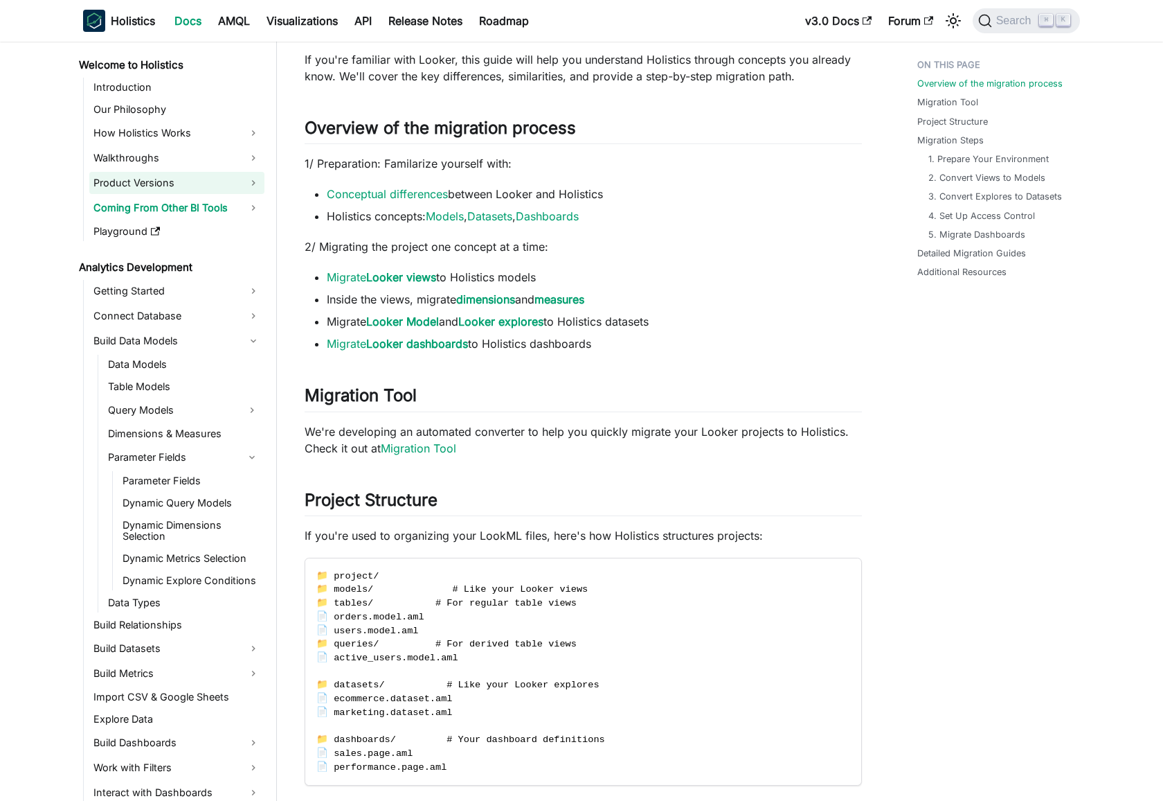
click at [240, 191] on link "Product Versions" at bounding box center [176, 183] width 175 height 22
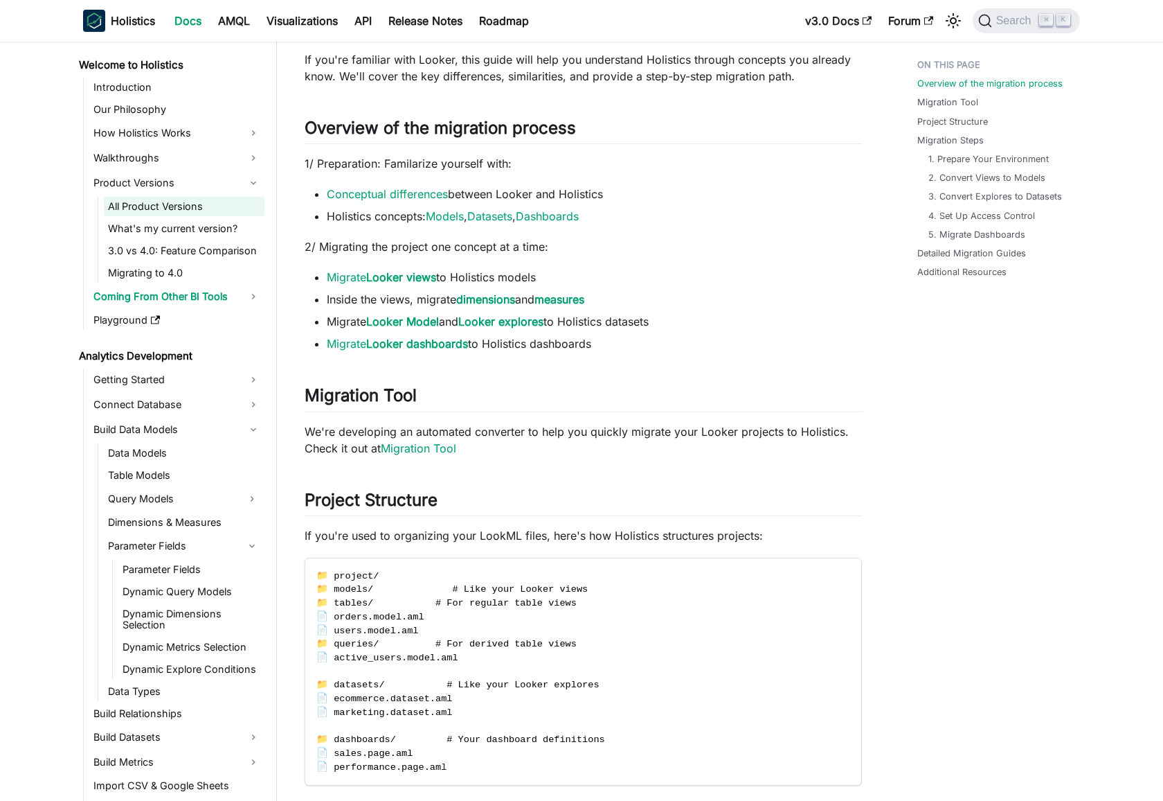
click at [233, 202] on link "All Product Versions" at bounding box center [184, 206] width 161 height 19
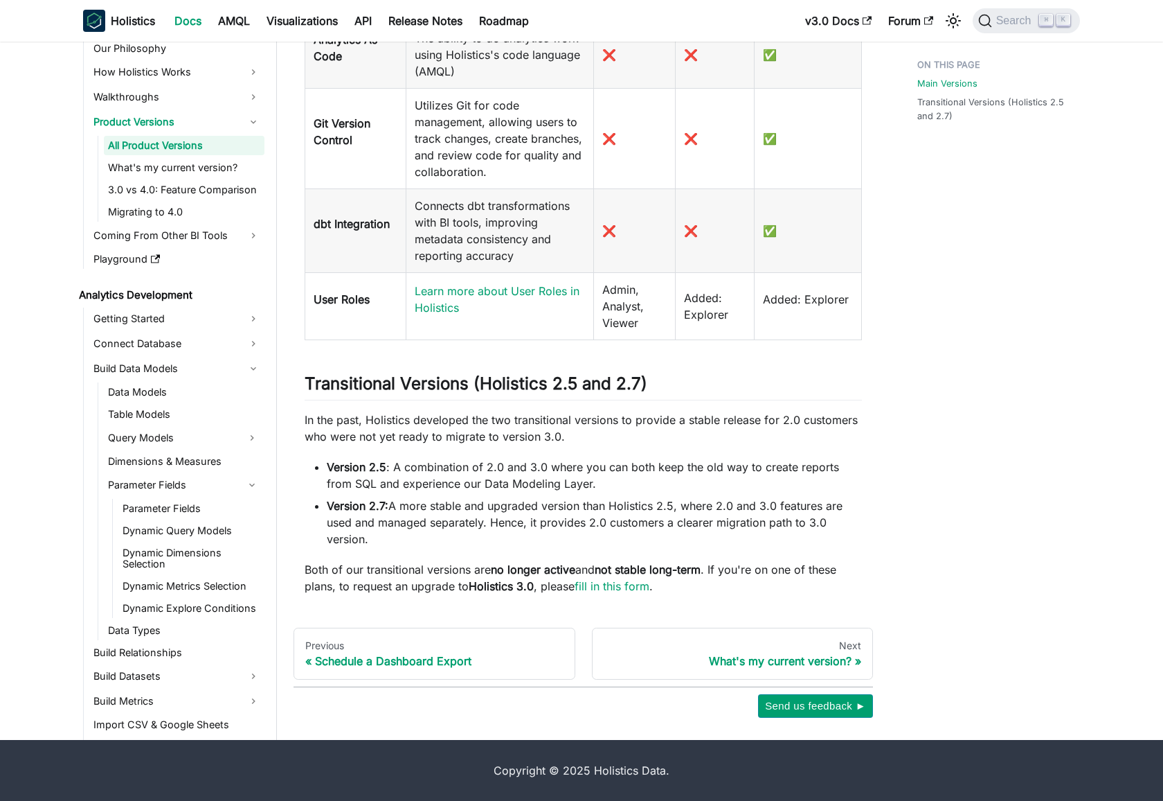
scroll to position [1006, 0]
click at [183, 170] on link "What's my current version?" at bounding box center [184, 167] width 161 height 19
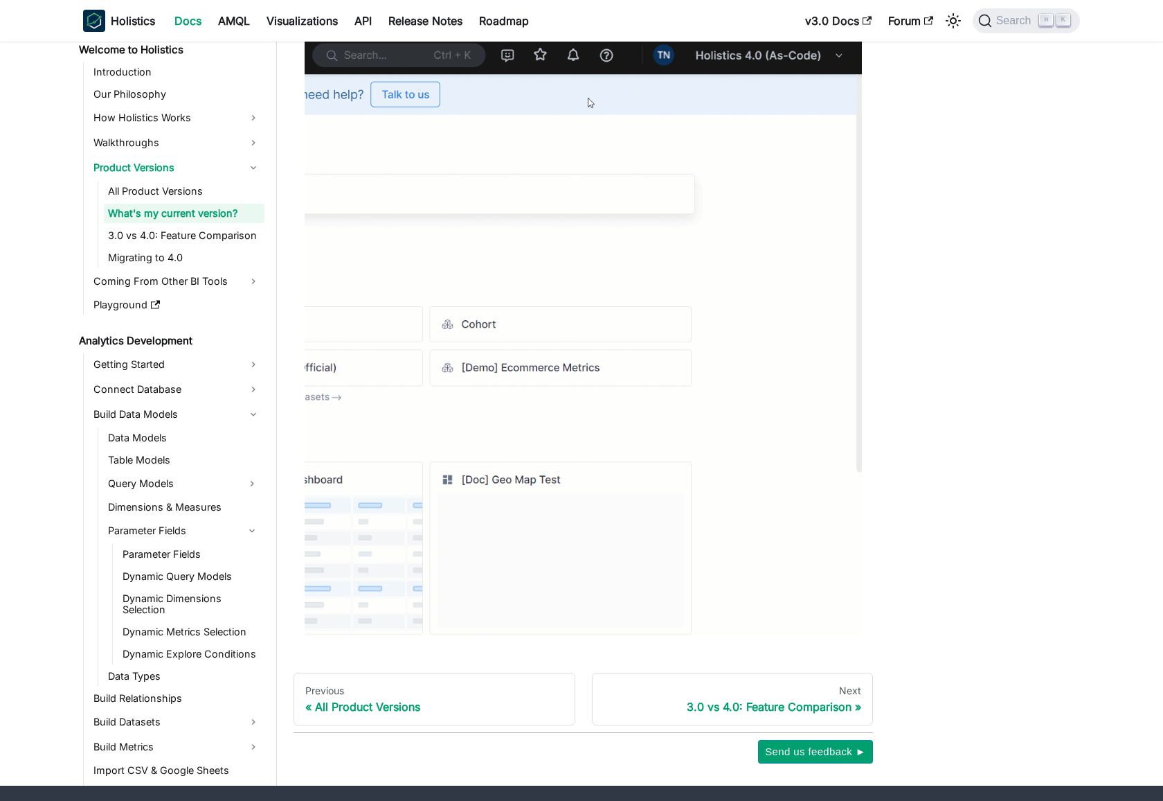
scroll to position [221, 0]
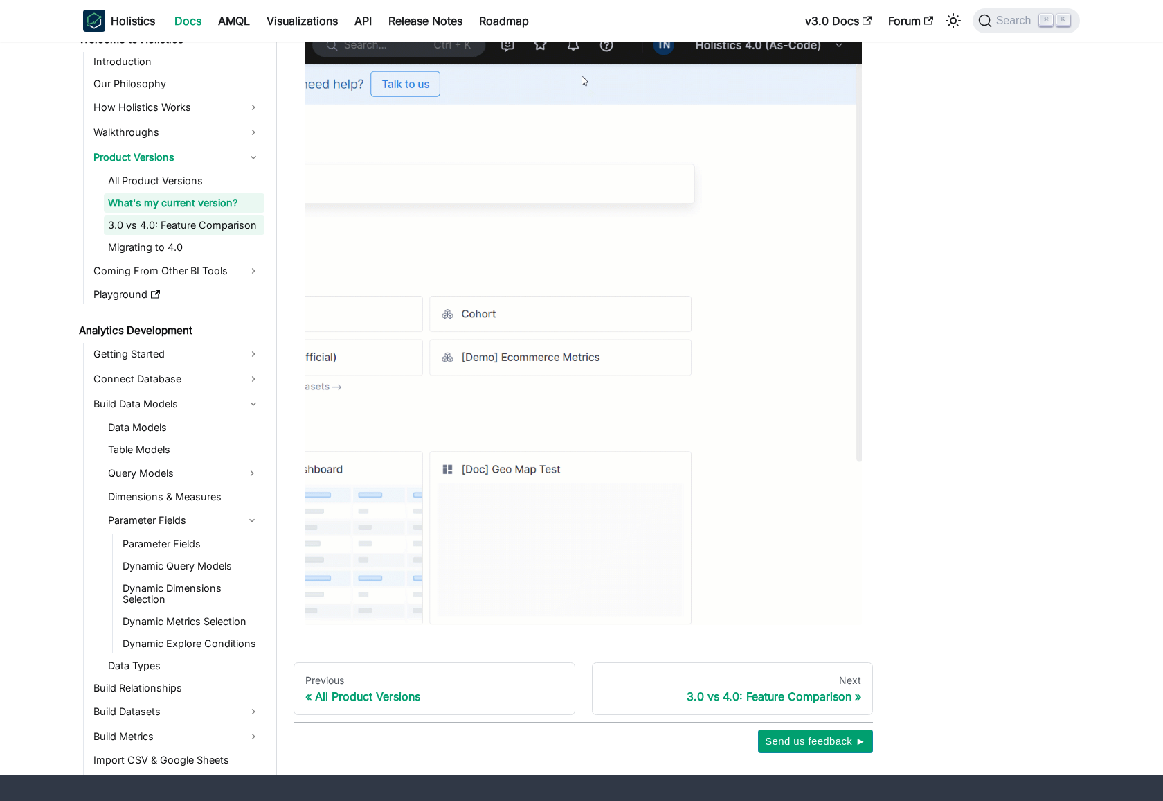
click at [233, 229] on link "3.0 vs 4.0: Feature Comparison" at bounding box center [184, 224] width 161 height 19
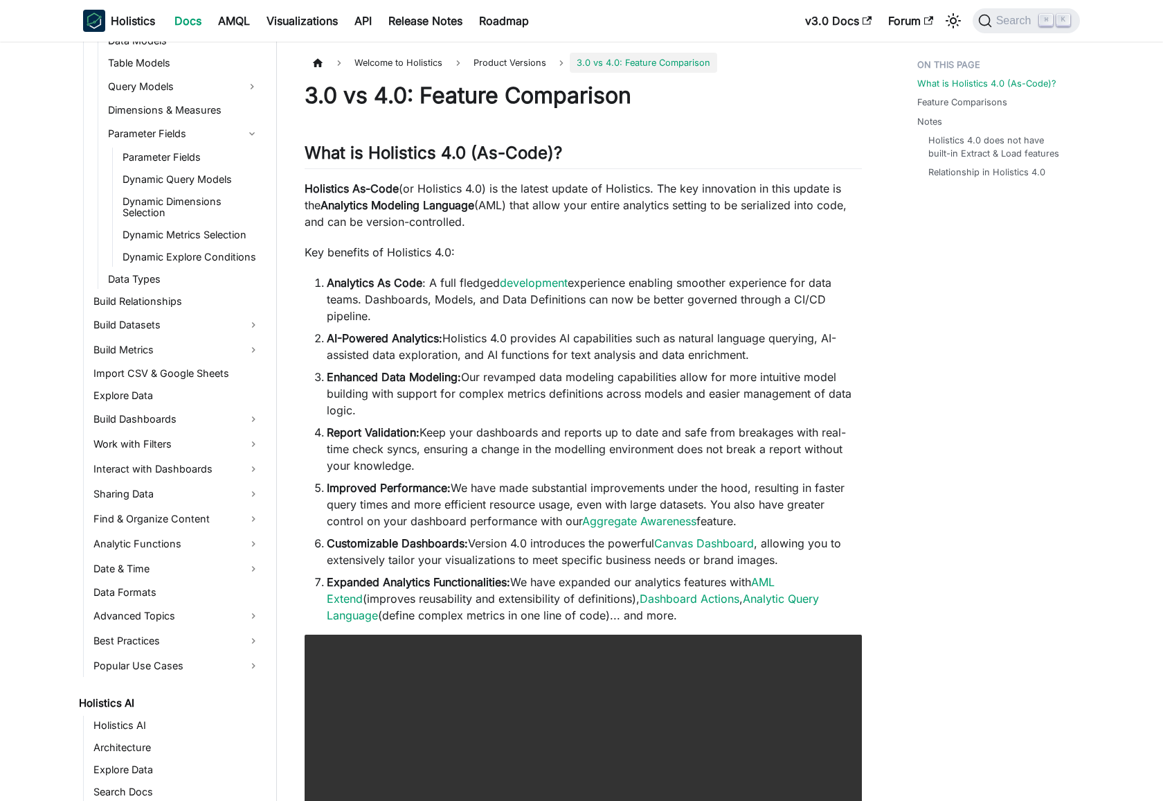
click at [496, 346] on li "AI-Powered Analytics: Holistics 4.0 provides AI capabilities such as natural la…" at bounding box center [594, 346] width 535 height 33
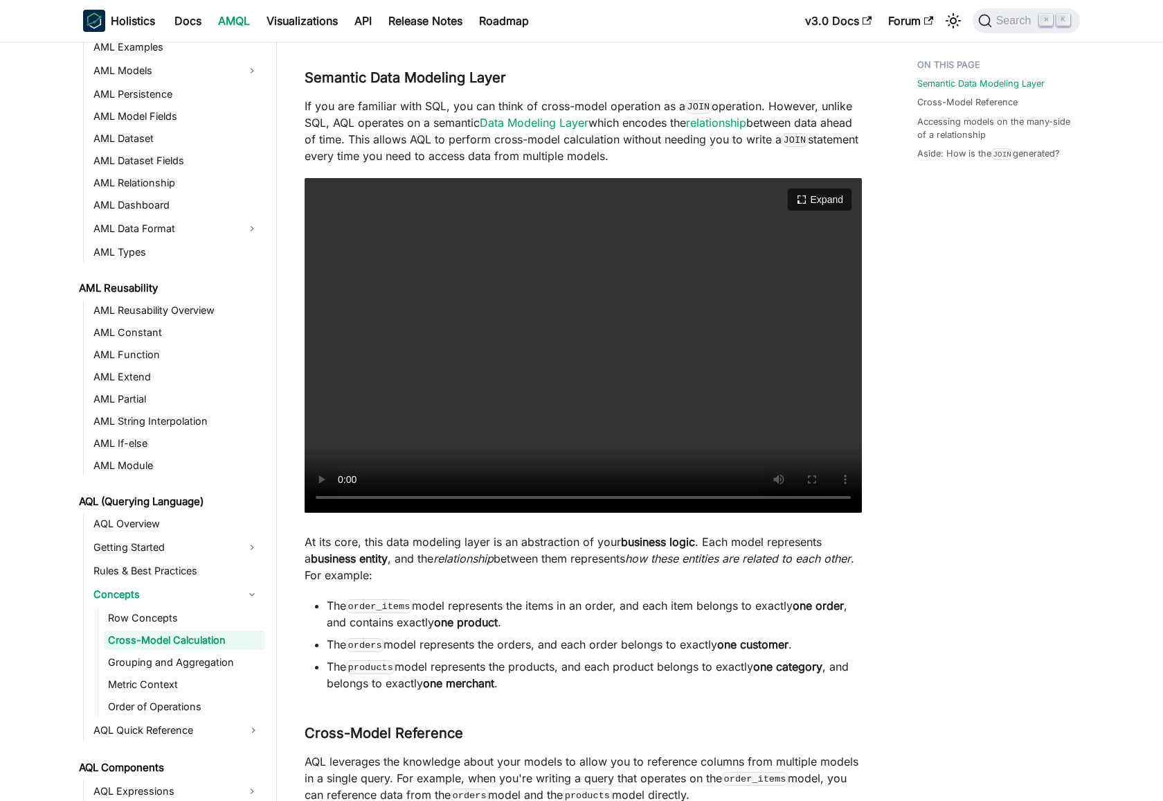
click at [495, 395] on video "Your browser does not support embedding video, but you can download it ." at bounding box center [583, 345] width 557 height 334
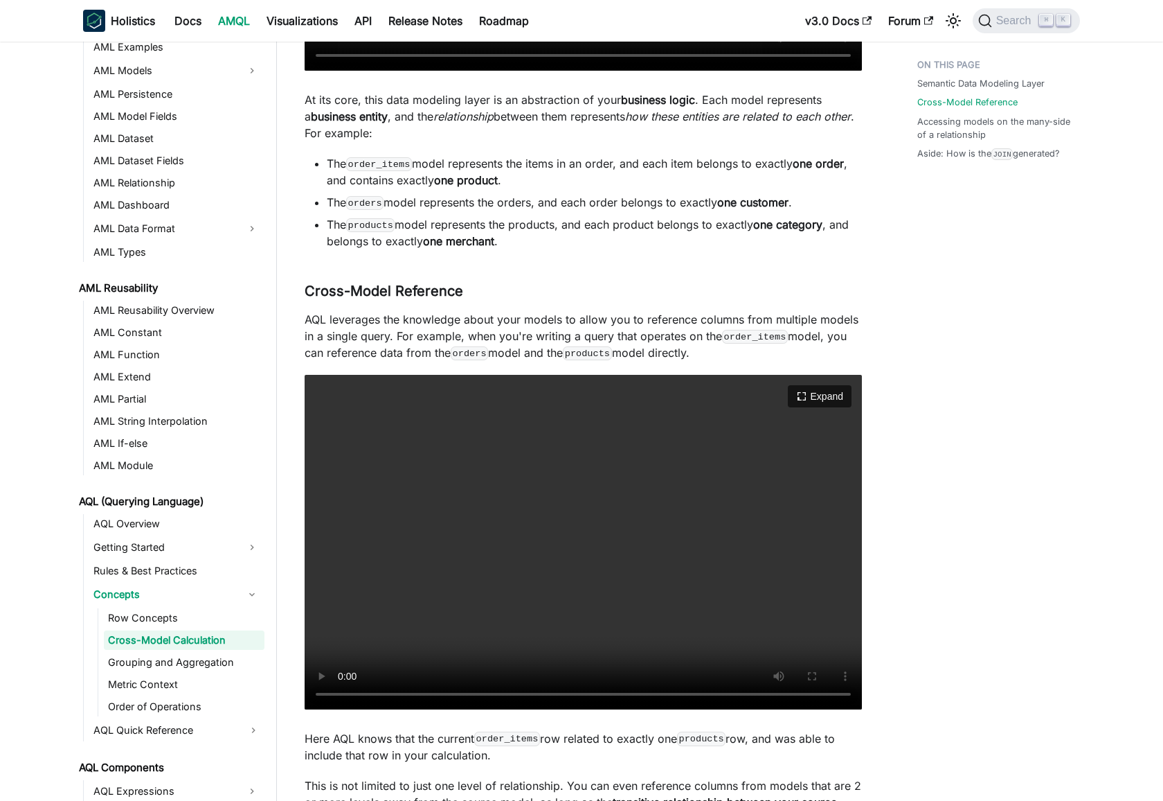
scroll to position [793, 0]
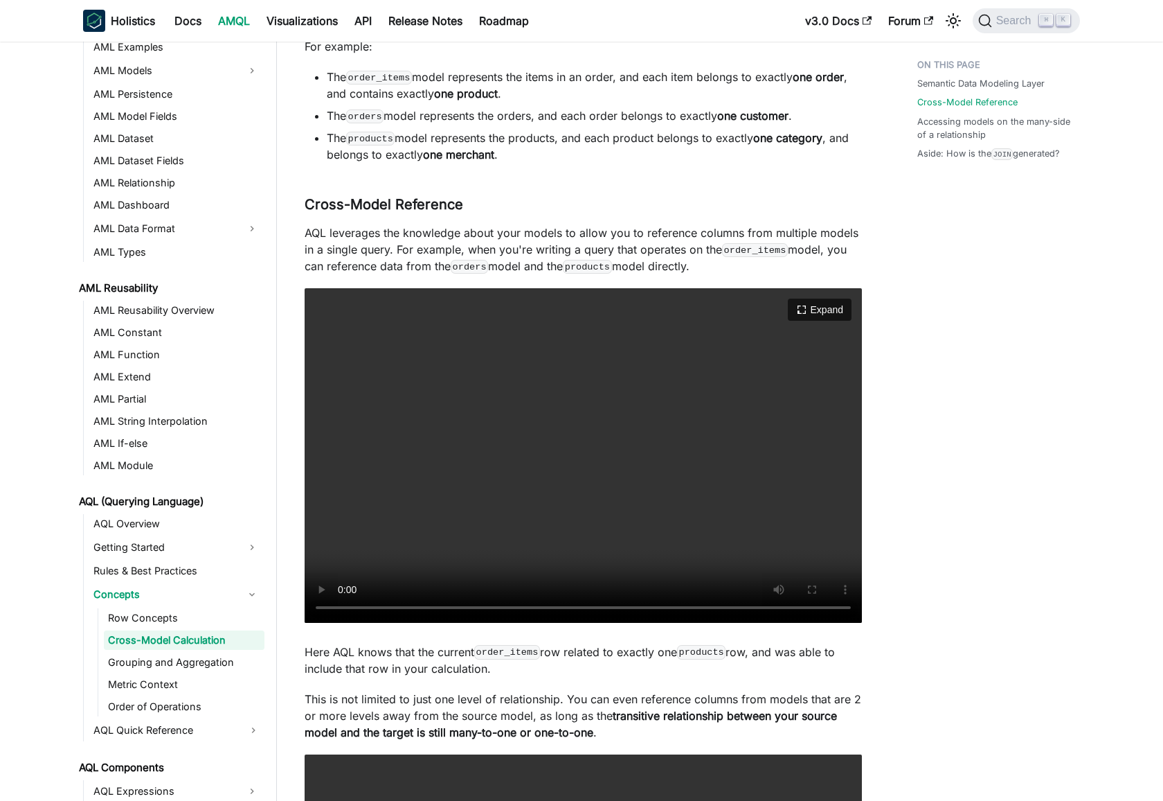
click at [461, 496] on video "Your browser does not support embedding video, but you can download it ." at bounding box center [583, 455] width 557 height 334
